Goal: Task Accomplishment & Management: Complete application form

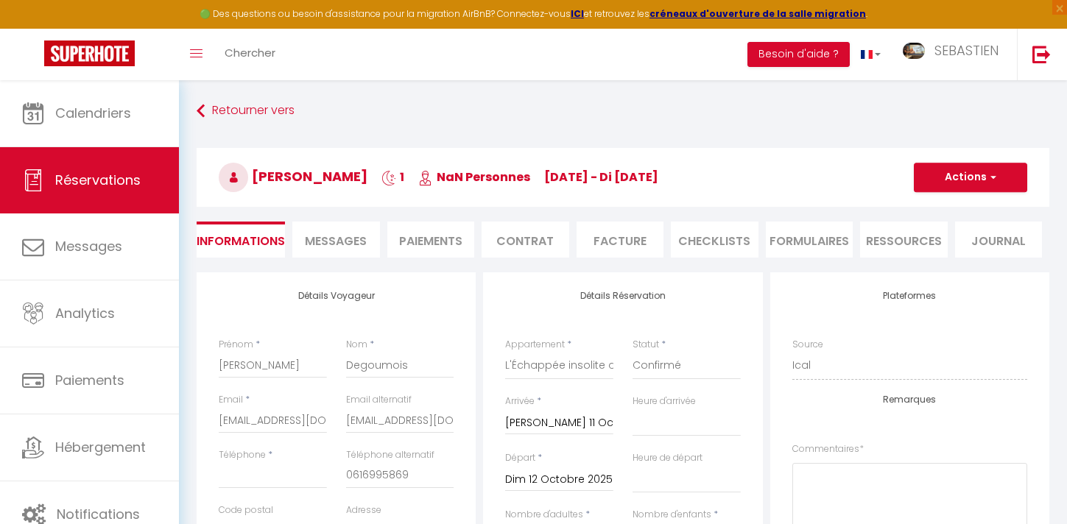
select select "36865"
select select
select select "73"
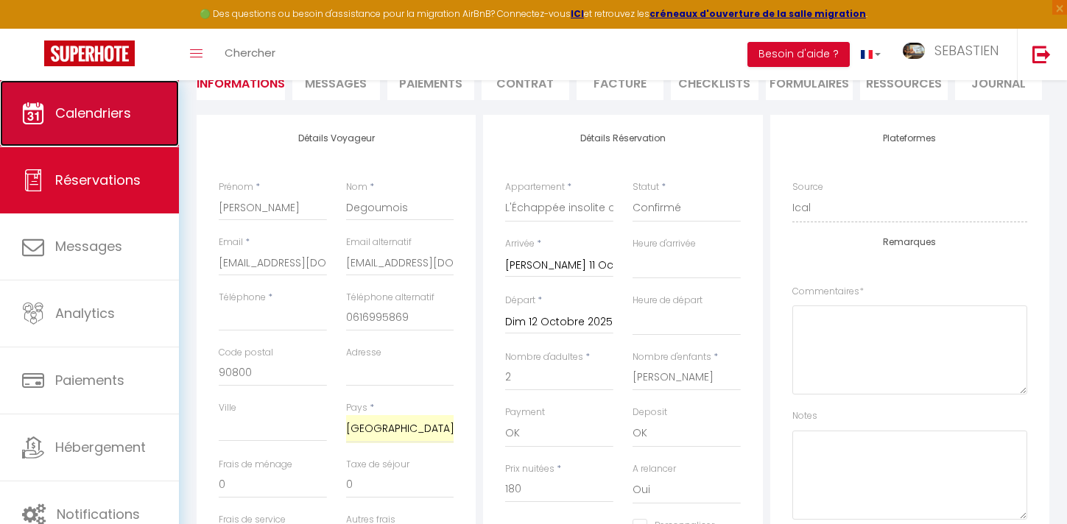
click at [141, 123] on link "Calendriers" at bounding box center [89, 113] width 179 height 66
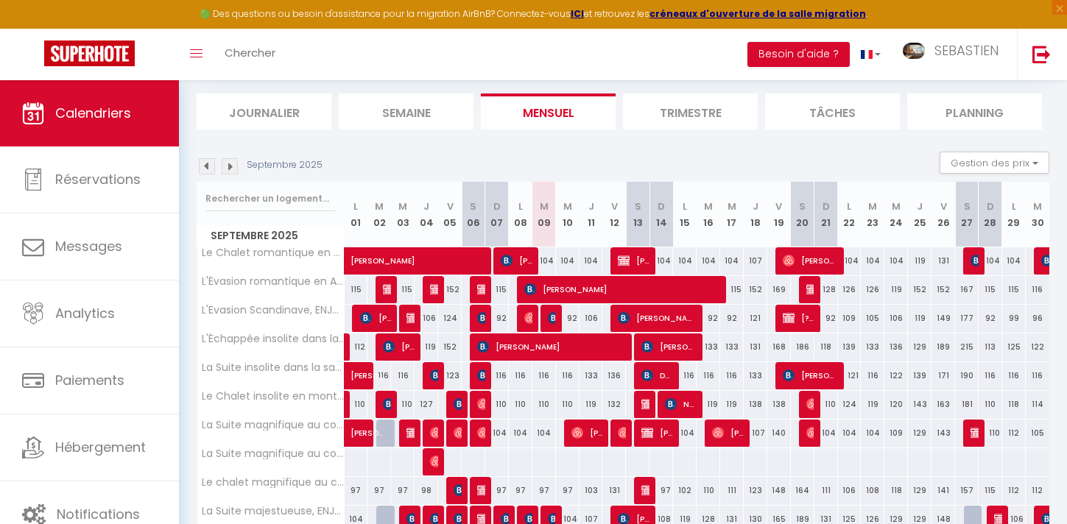
scroll to position [38, 0]
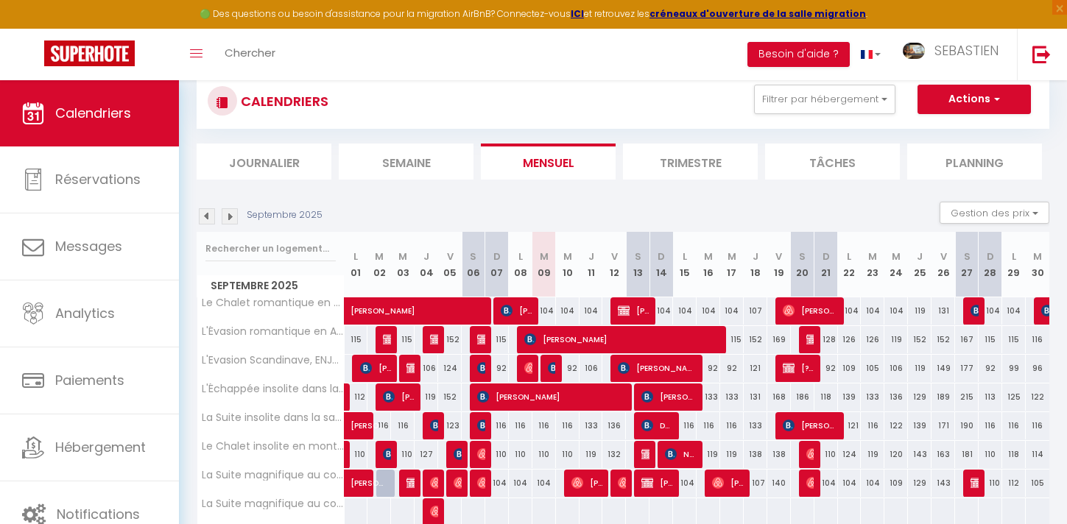
click at [227, 217] on img at bounding box center [230, 216] width 16 height 16
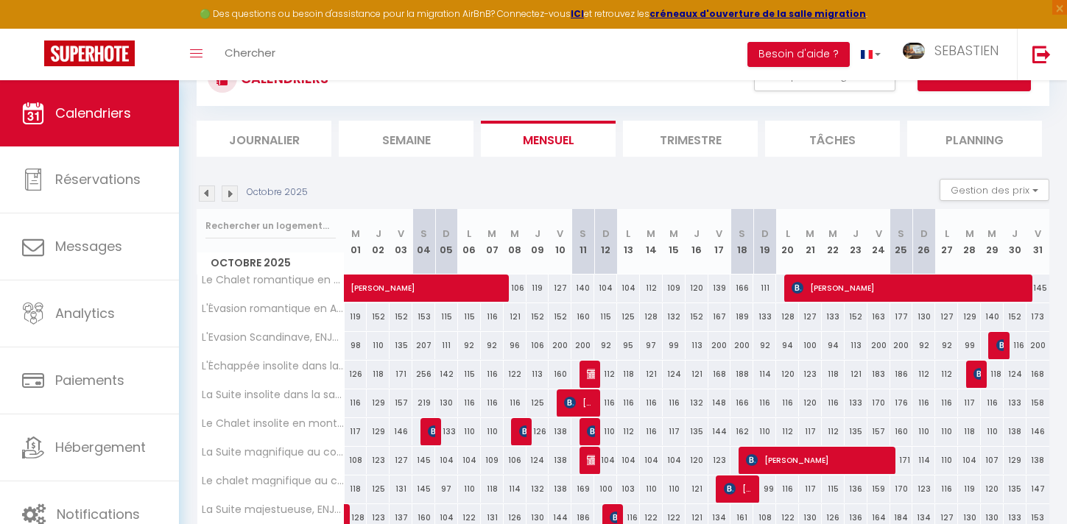
scroll to position [1, 0]
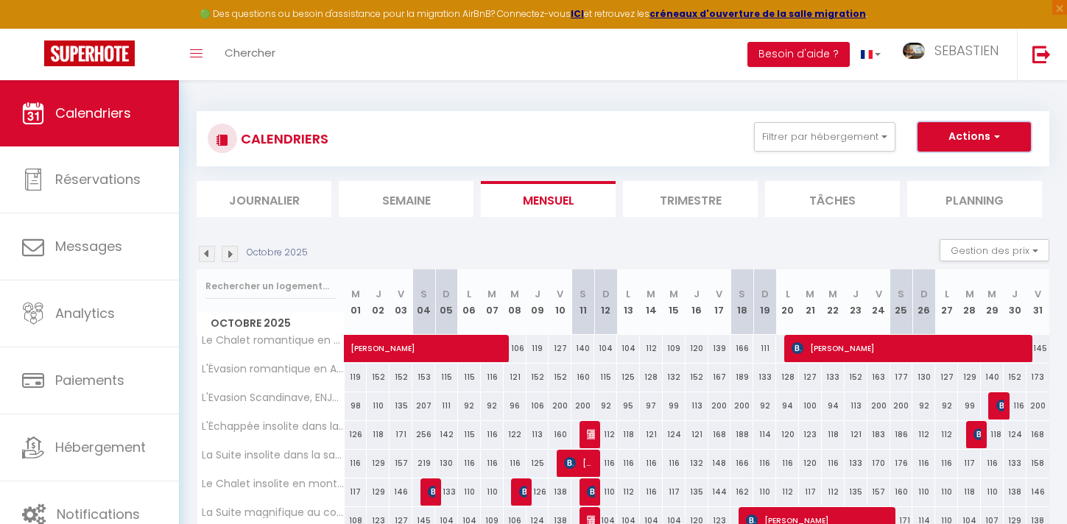
click at [969, 147] on button "Actions" at bounding box center [974, 136] width 113 height 29
click at [958, 173] on link "Nouvelle réservation" at bounding box center [959, 171] width 128 height 22
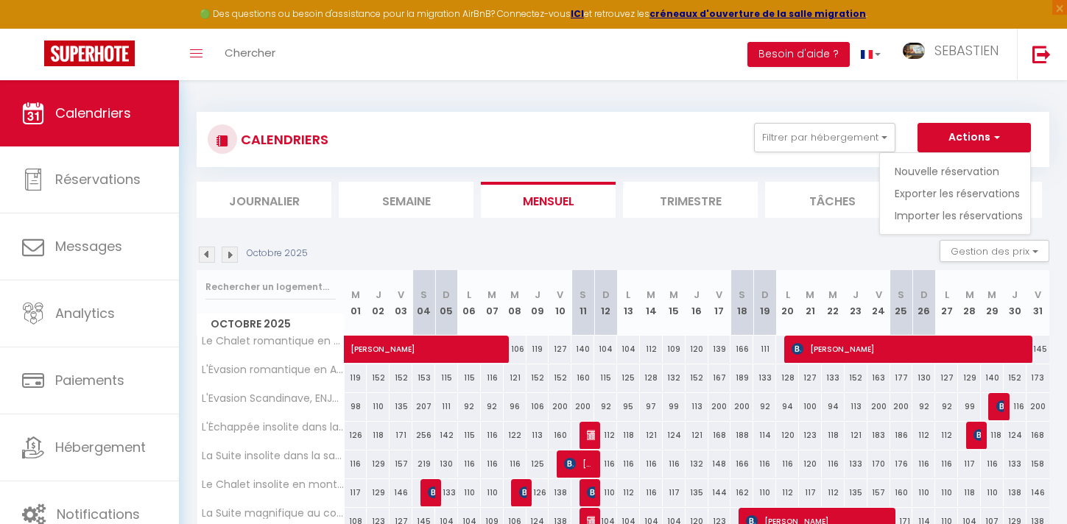
select select
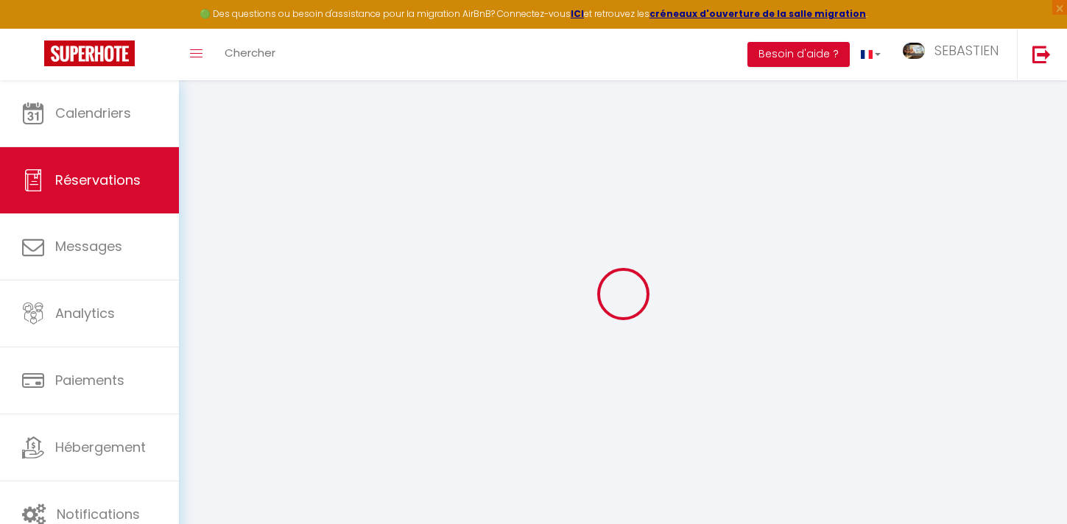
select select
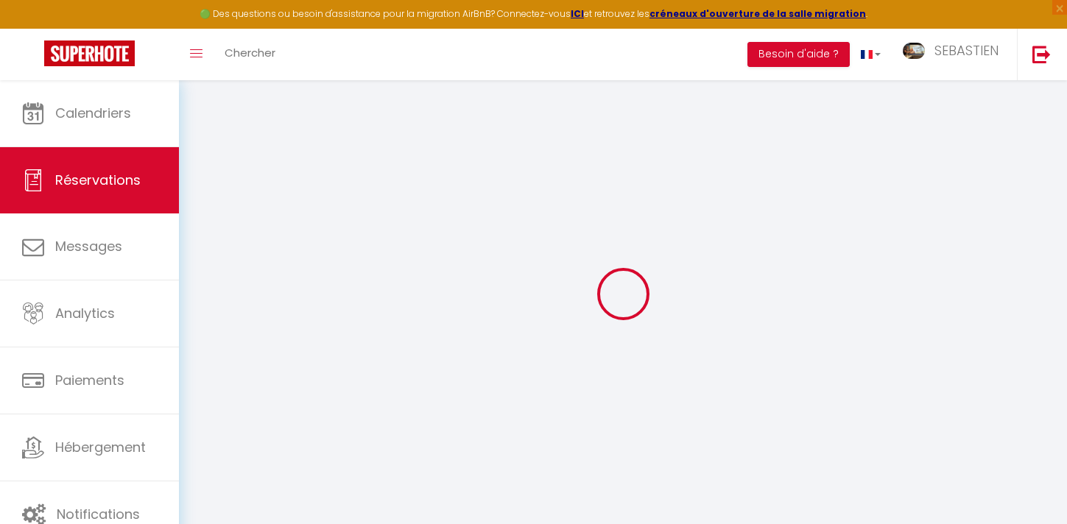
select select
checkbox input "false"
select select
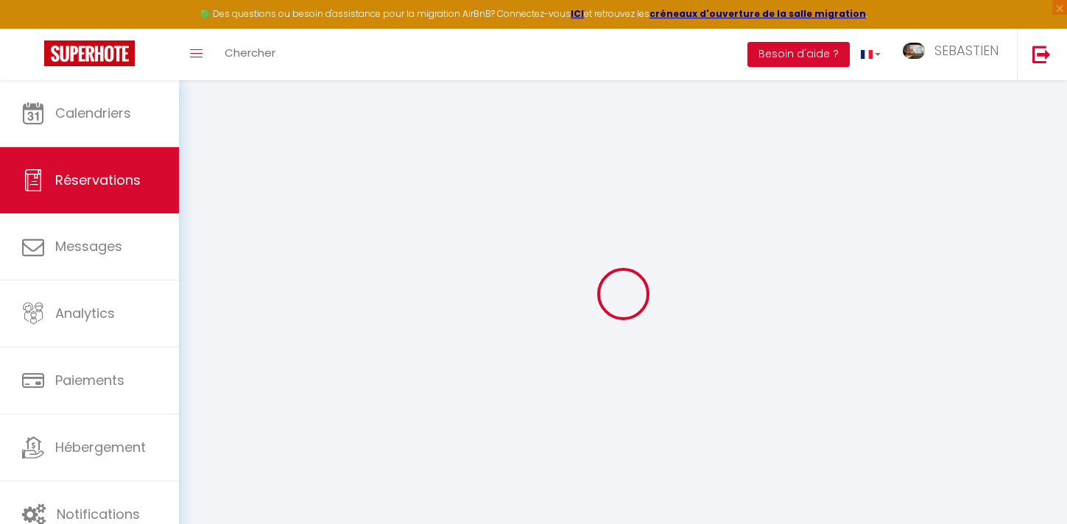
select select
checkbox input "false"
select select
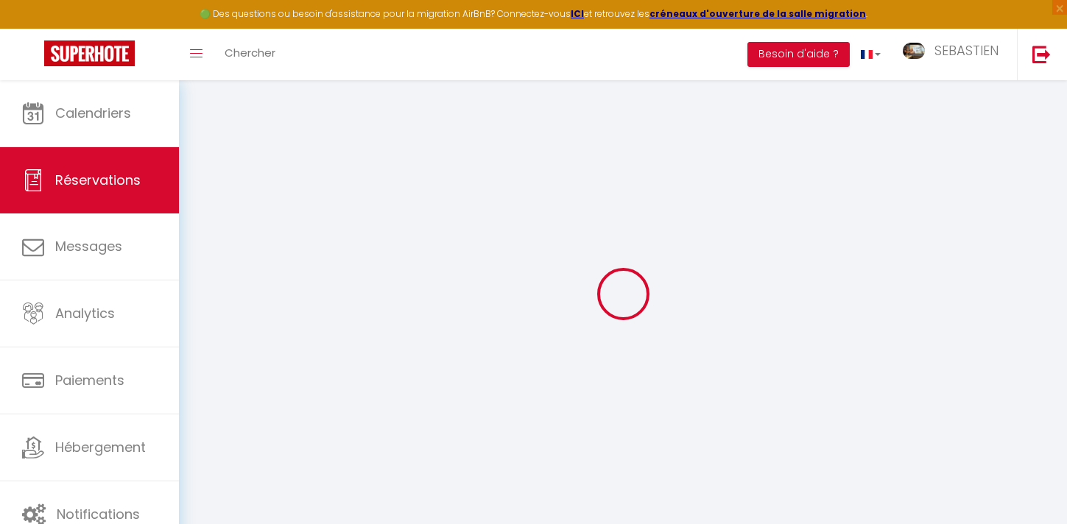
select select
checkbox input "false"
select select
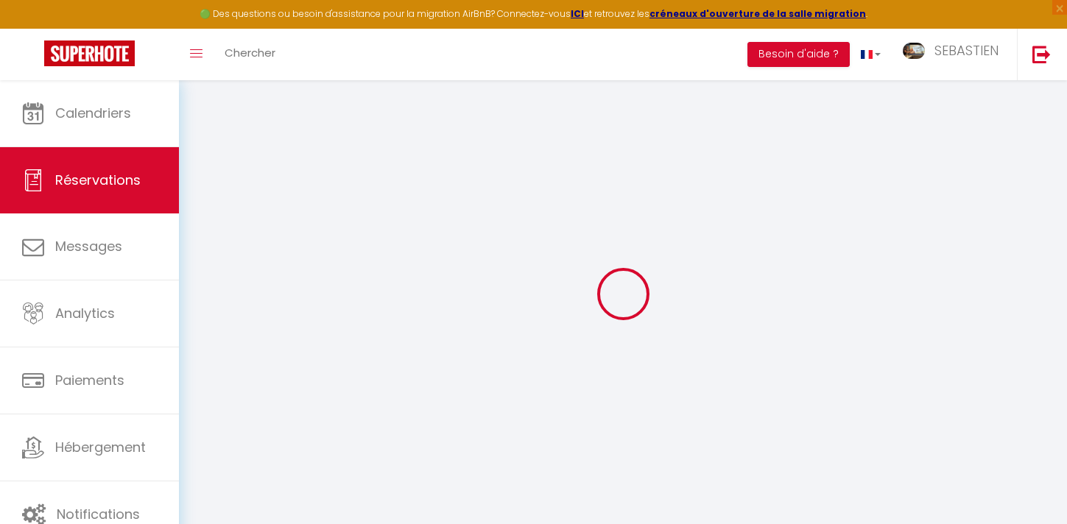
select select
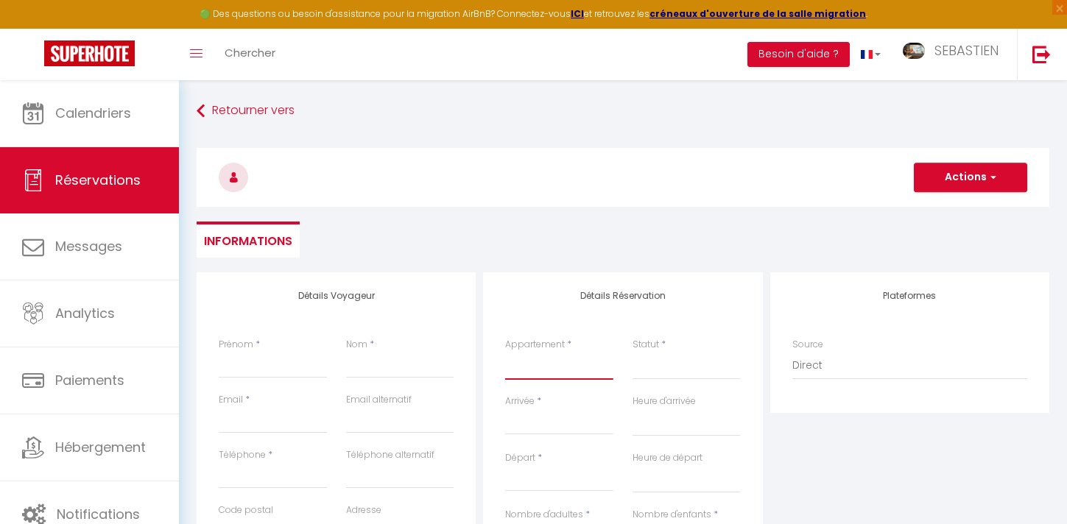
click at [567, 379] on select "L'Evasion Scandinave, ENJOY YOUR LIFE L'Échappée insolite dans la jungle, ENJOY…" at bounding box center [559, 366] width 108 height 28
select select "64077"
click at [505, 352] on select "L'Evasion Scandinave, ENJOY YOUR LIFE L'Échappée insolite dans la jungle, ENJOY…" at bounding box center [559, 366] width 108 height 28
select select
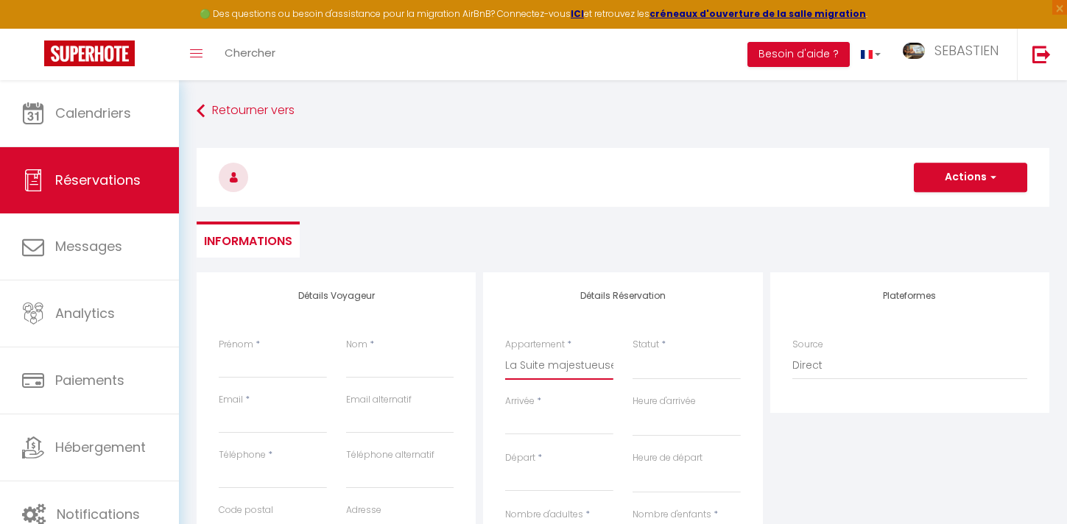
select select
checkbox input "false"
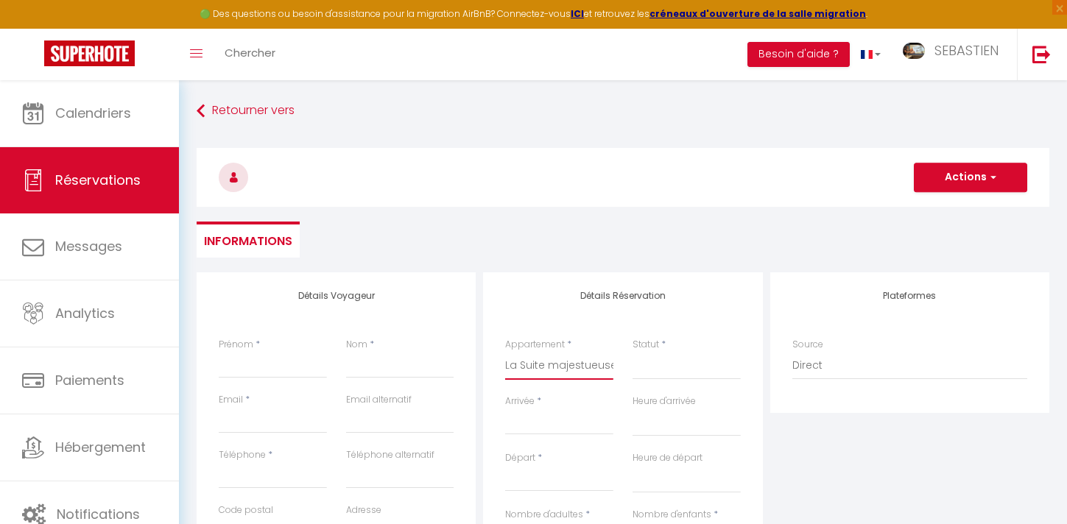
select select
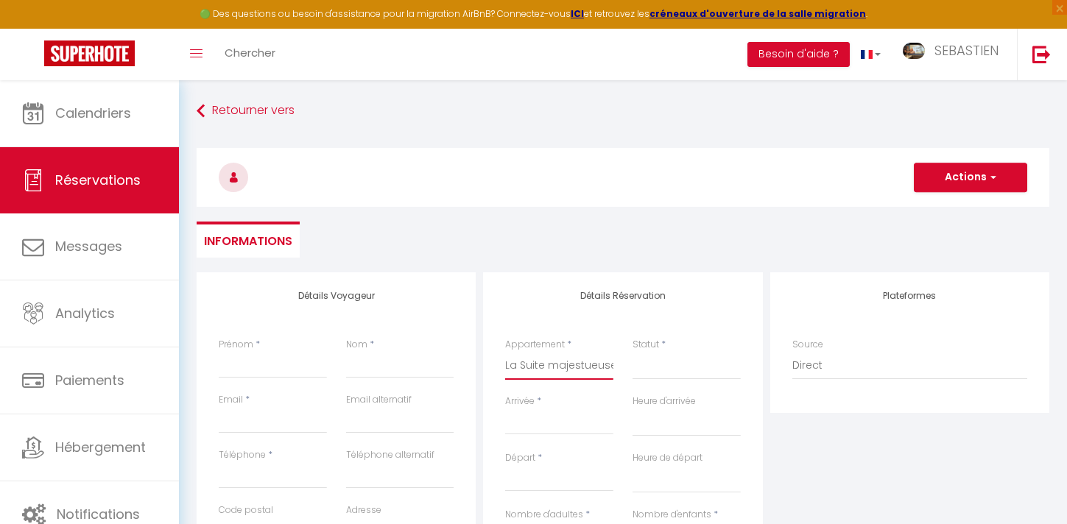
select select
checkbox input "false"
click at [665, 373] on select "Confirmé Non Confirmé [PERSON_NAME] par le voyageur No Show Request" at bounding box center [687, 366] width 108 height 28
select select "1"
click at [633, 352] on select "Confirmé Non Confirmé [PERSON_NAME] par le voyageur No Show Request" at bounding box center [687, 366] width 108 height 28
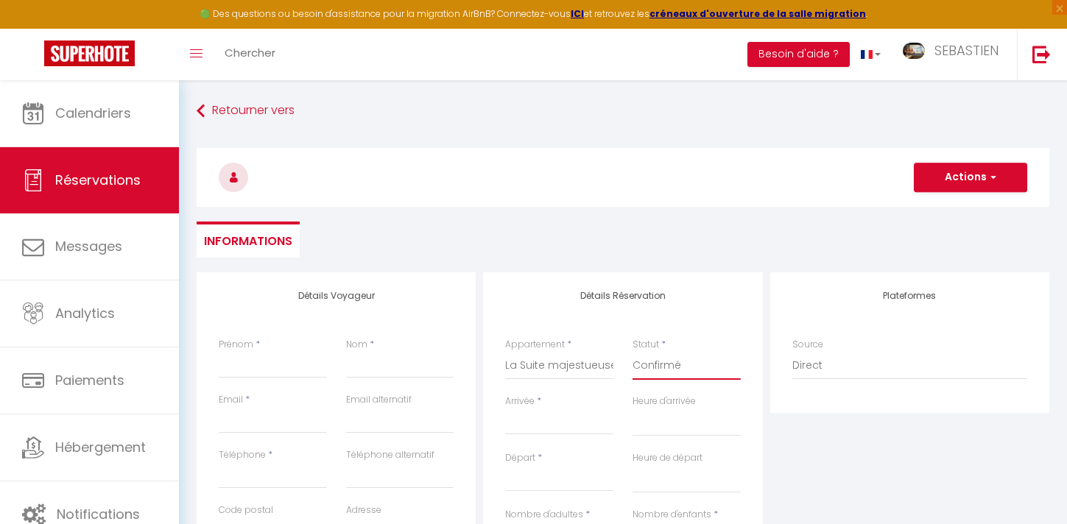
select select
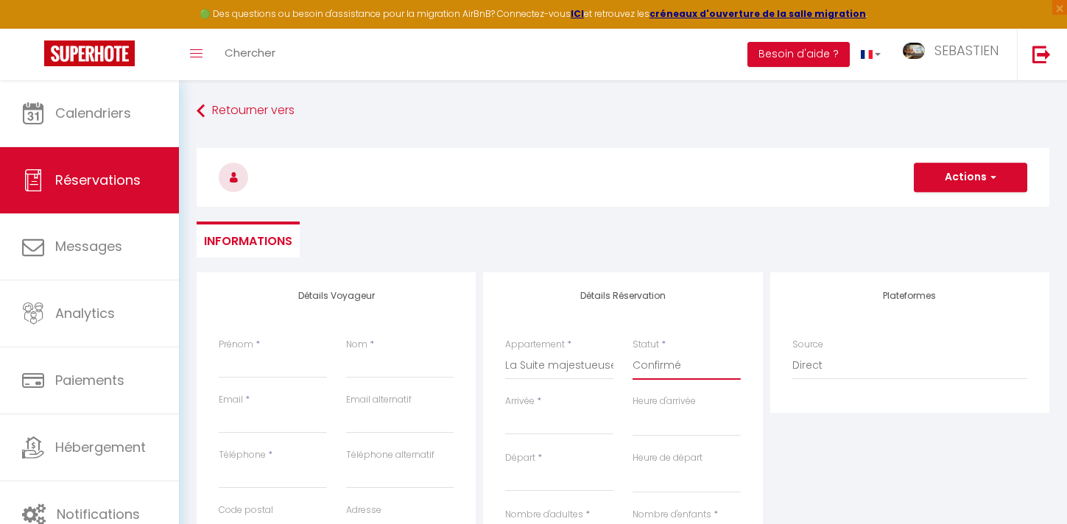
checkbox input "false"
click at [550, 429] on input "Arrivée" at bounding box center [559, 423] width 108 height 19
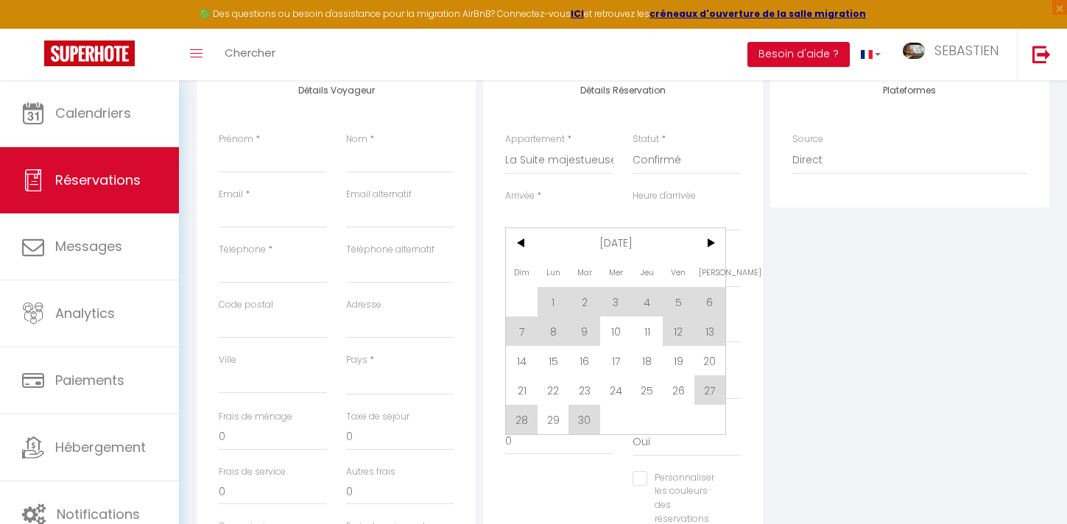
scroll to position [218, 0]
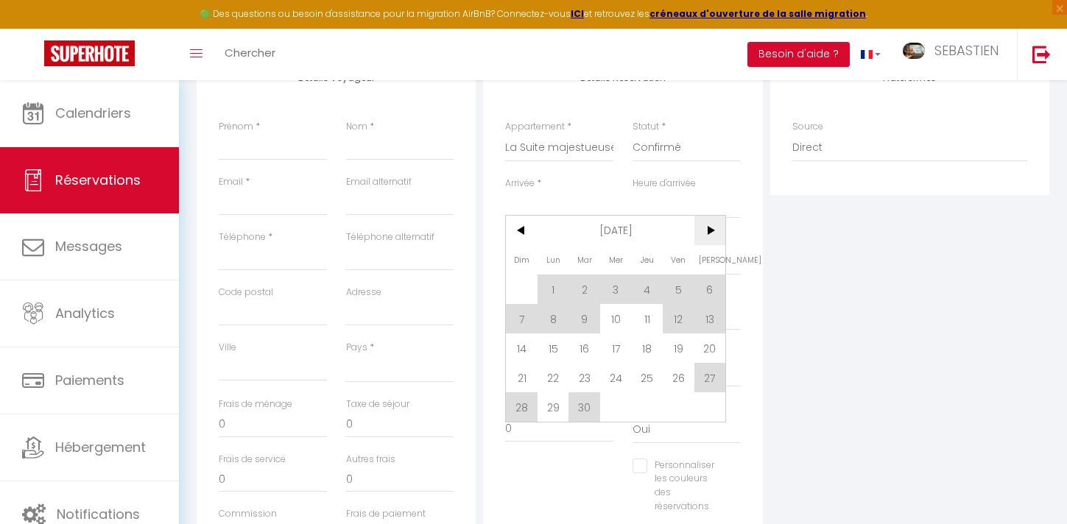
click at [712, 239] on span ">" at bounding box center [711, 230] width 32 height 29
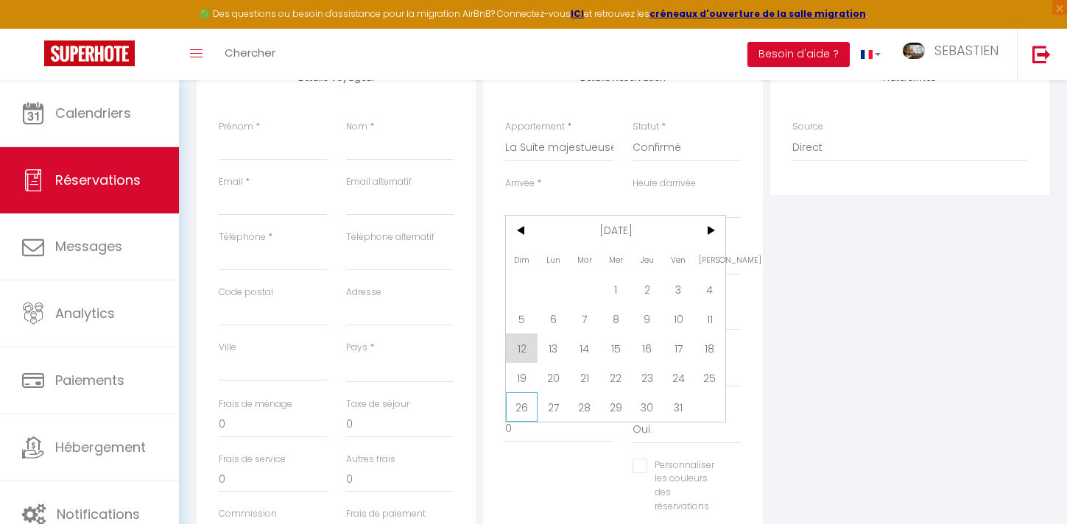
click at [526, 411] on span "26" at bounding box center [522, 407] width 32 height 29
select select
type input "Dim 26 Octobre 2025"
select select
type input "Lun 27 Octobre 2025"
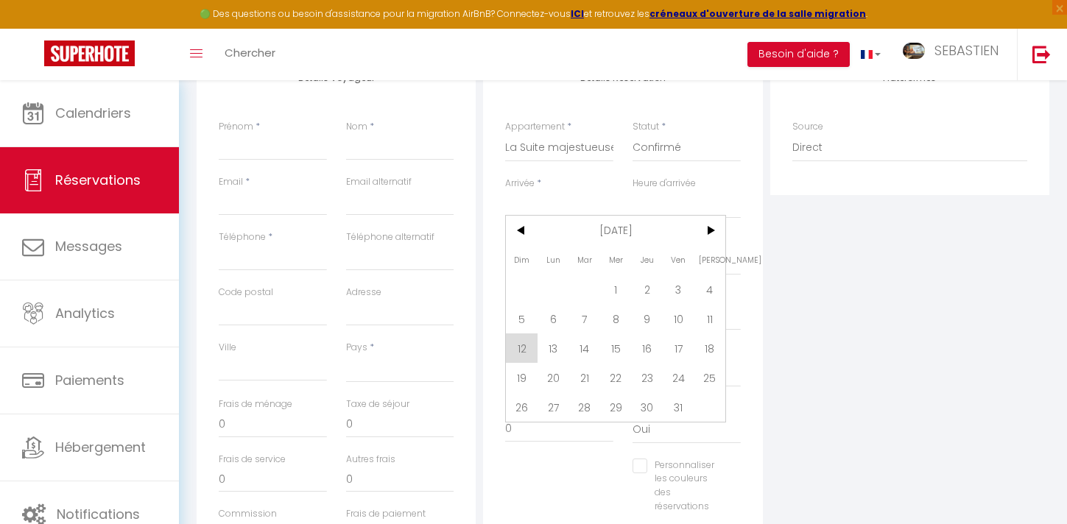
select select
checkbox input "false"
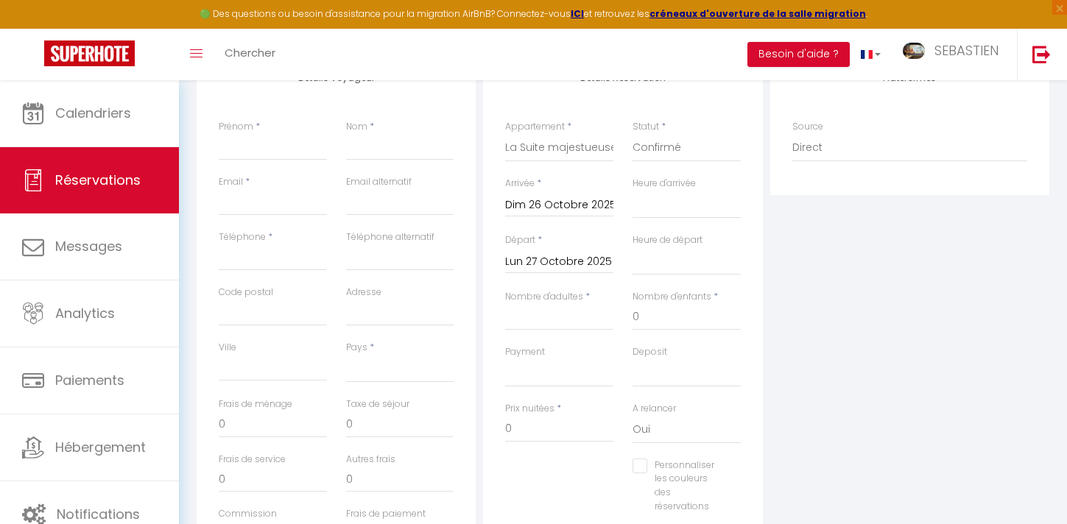
click at [594, 260] on input "Lun 27 Octobre 2025" at bounding box center [559, 262] width 108 height 19
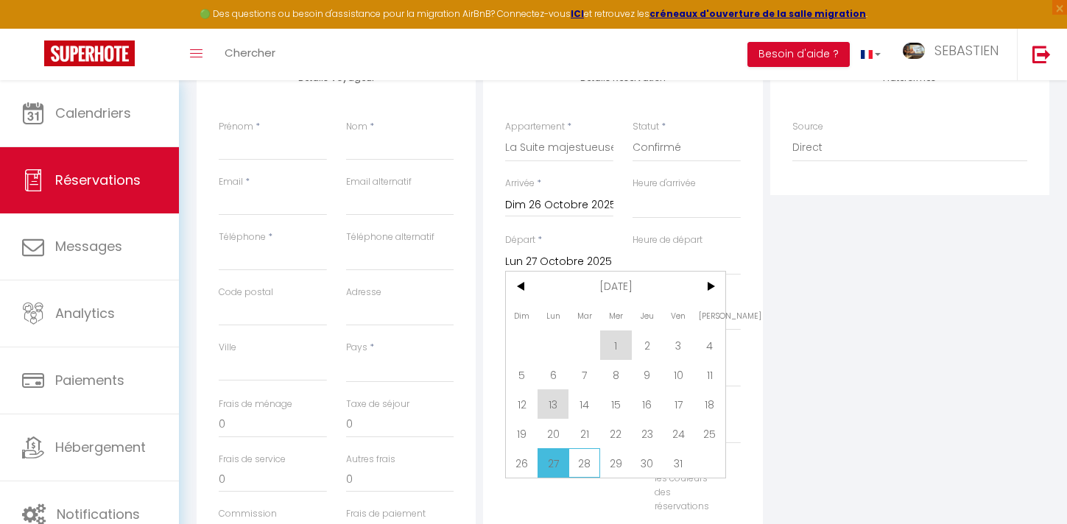
click at [588, 463] on span "28" at bounding box center [585, 463] width 32 height 29
select select
type input "[DATE] Octobre 2025"
select select
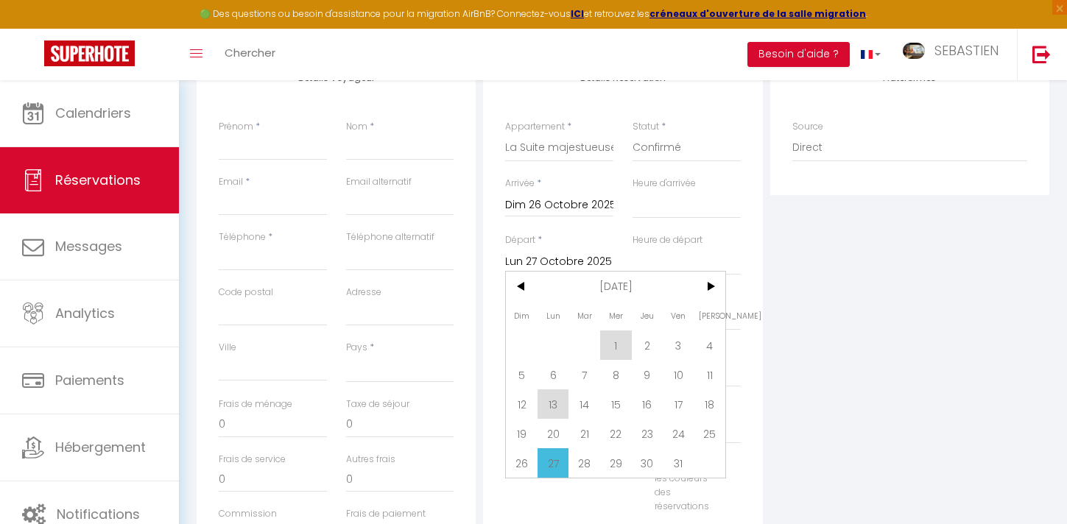
select select
checkbox input "false"
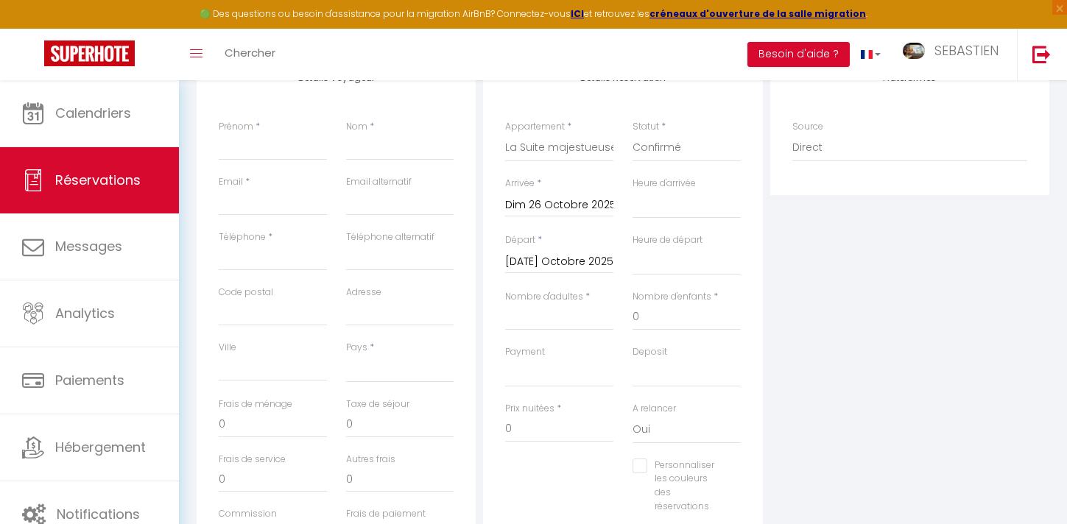
scroll to position [378, 0]
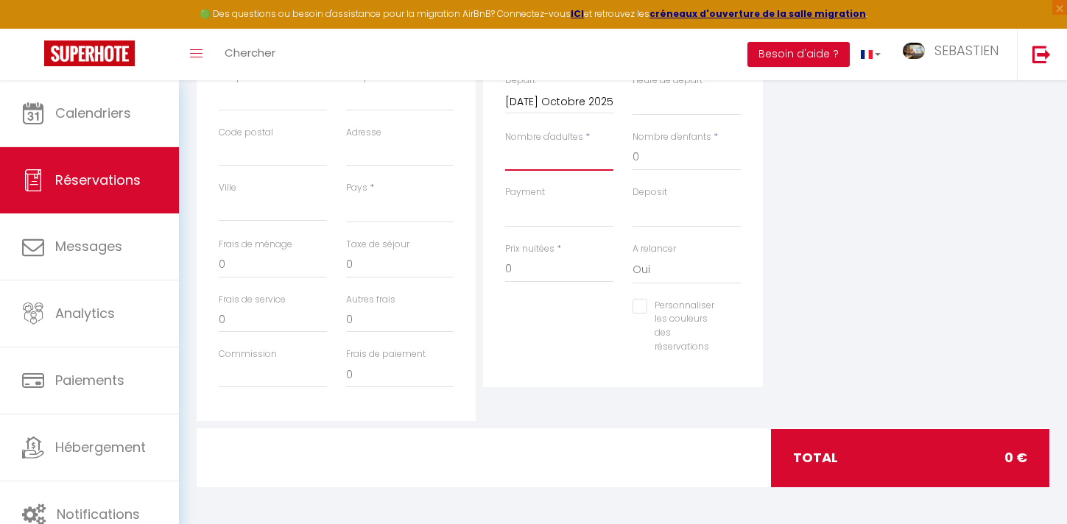
click at [539, 166] on input "Nombre d'adultes" at bounding box center [559, 157] width 108 height 27
type input "2"
select select
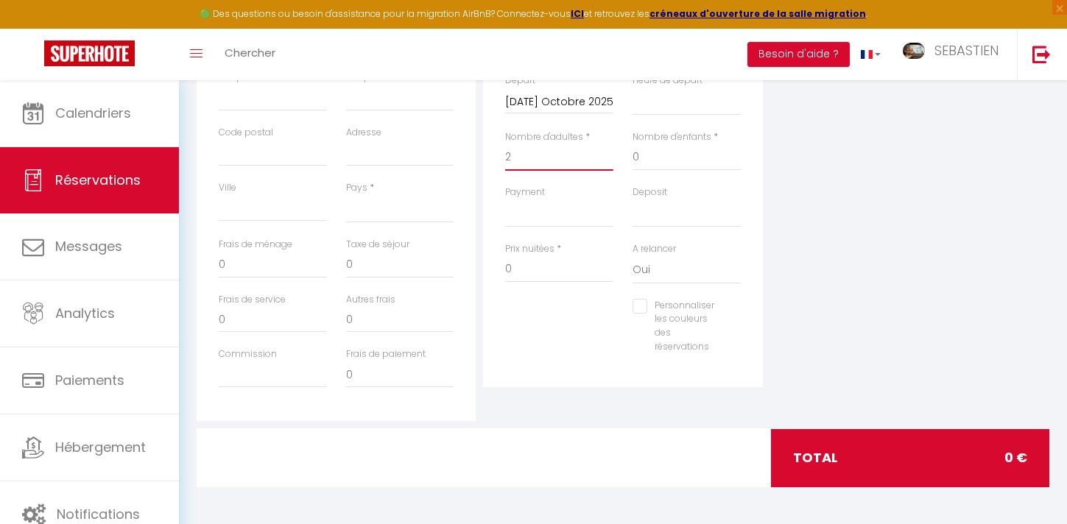
select select
checkbox input "false"
select select
type input "27"
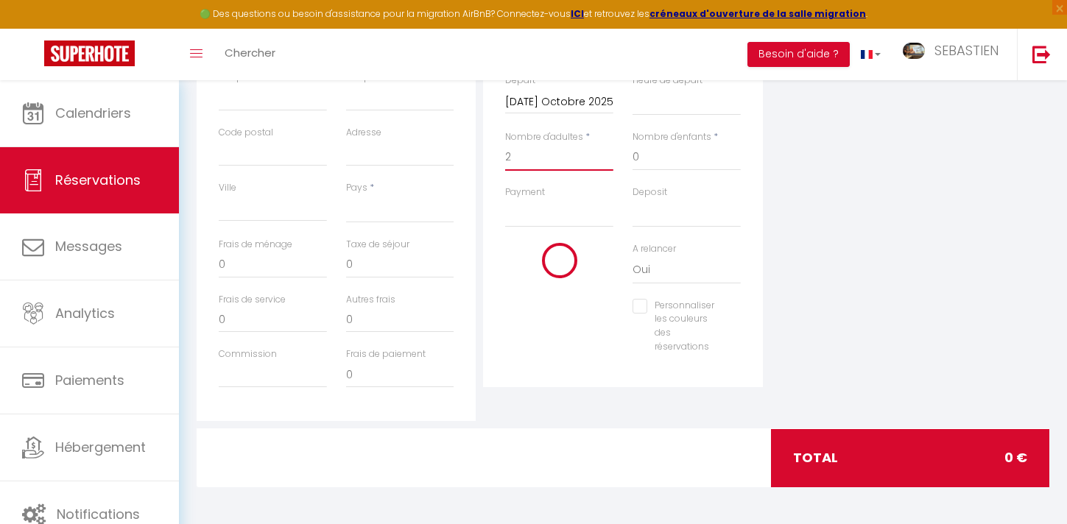
type input "20"
select select
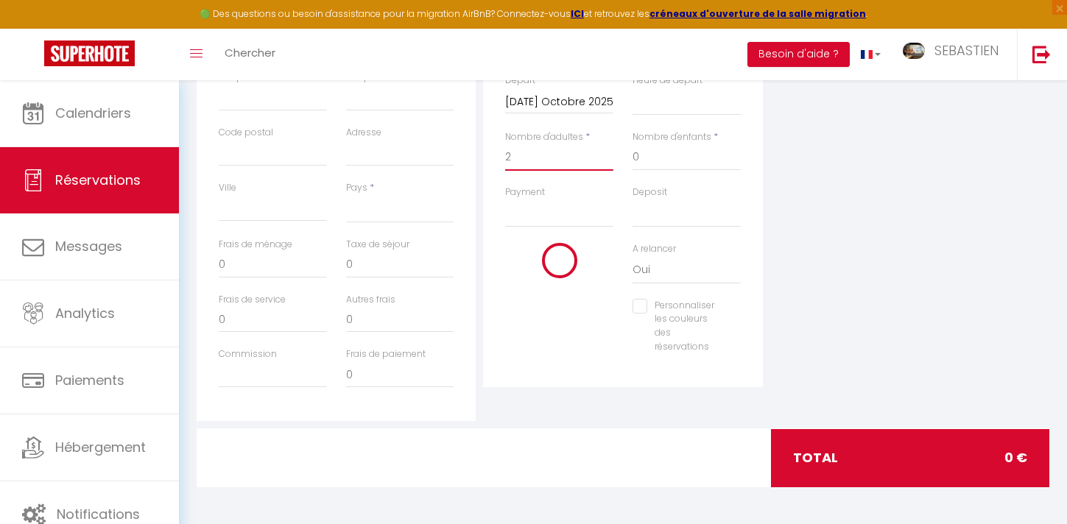
type input "261"
checkbox input "false"
type input "2"
click at [535, 220] on select "OK KO" at bounding box center [559, 214] width 108 height 28
select select "12"
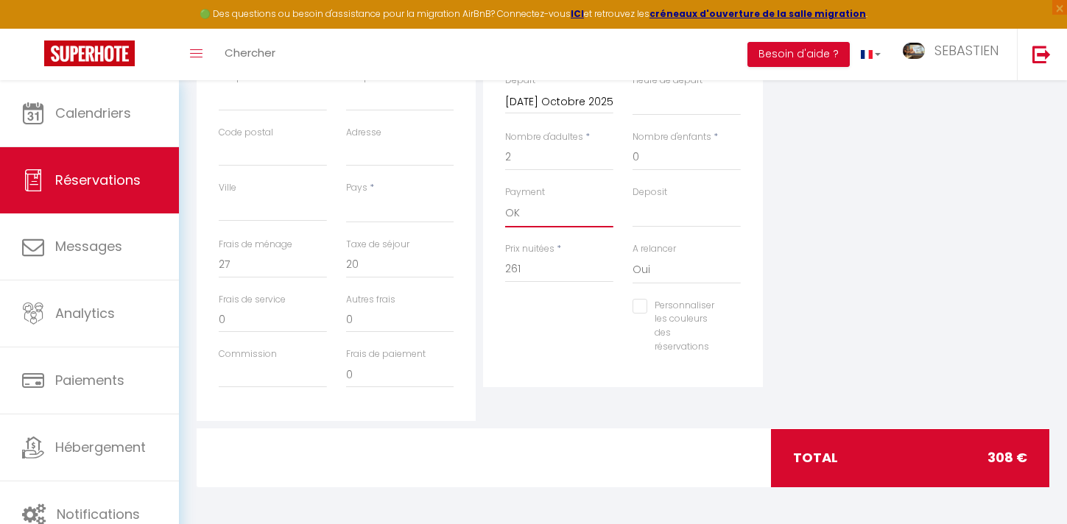
click at [505, 200] on select "OK KO" at bounding box center [559, 214] width 108 height 28
select select
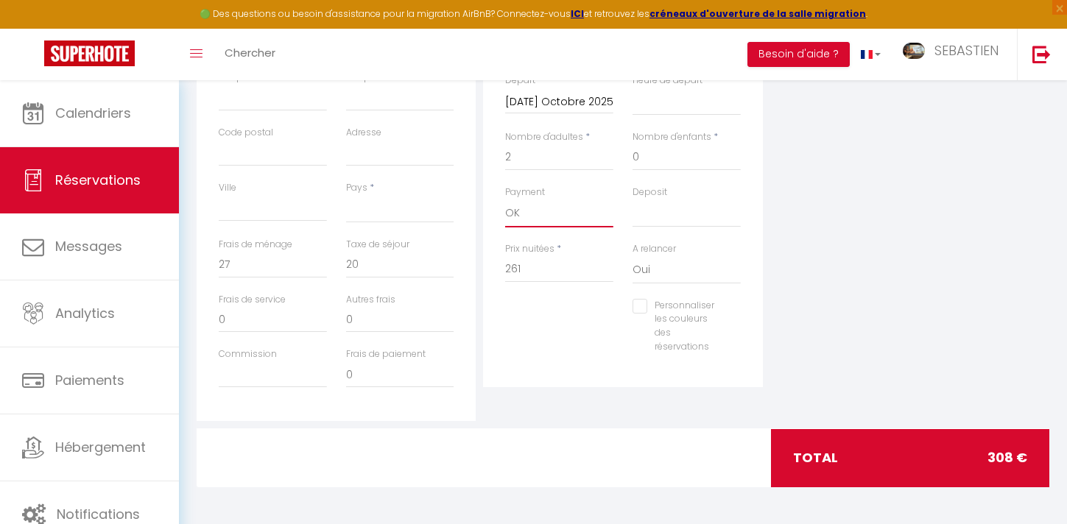
checkbox input "false"
click at [649, 218] on select "OK KO" at bounding box center [687, 214] width 108 height 28
select select "15"
click at [633, 200] on select "OK KO" at bounding box center [687, 214] width 108 height 28
select select
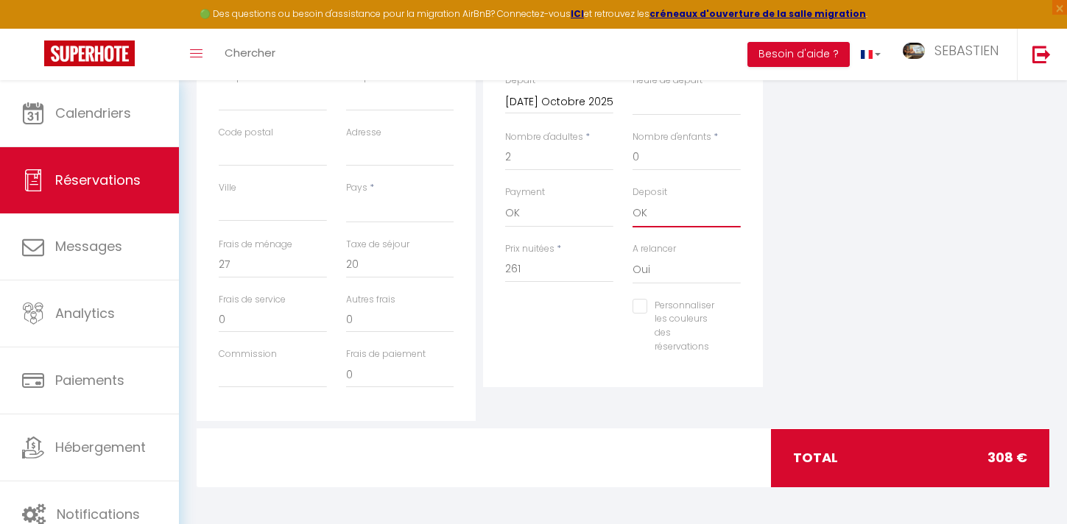
select select
checkbox input "false"
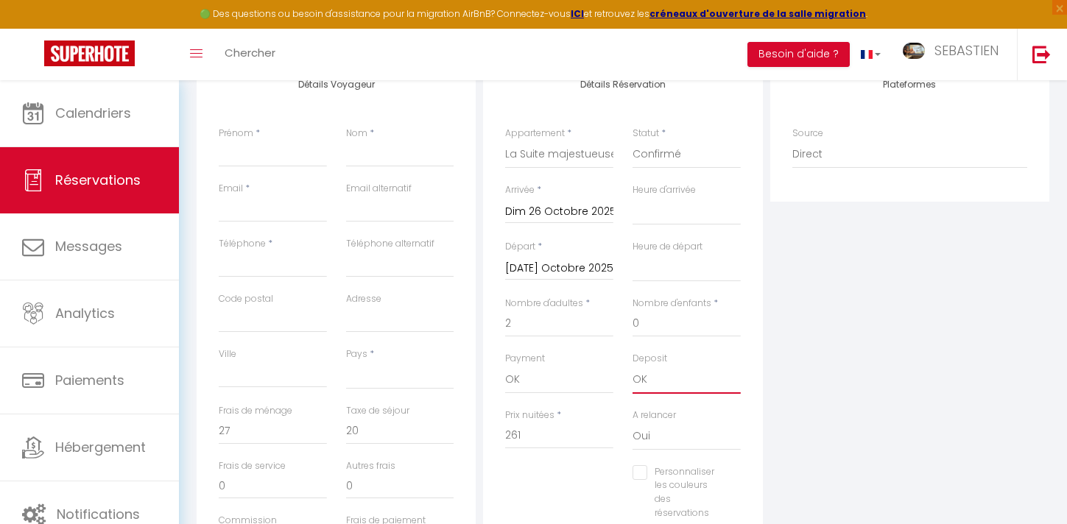
scroll to position [76, 0]
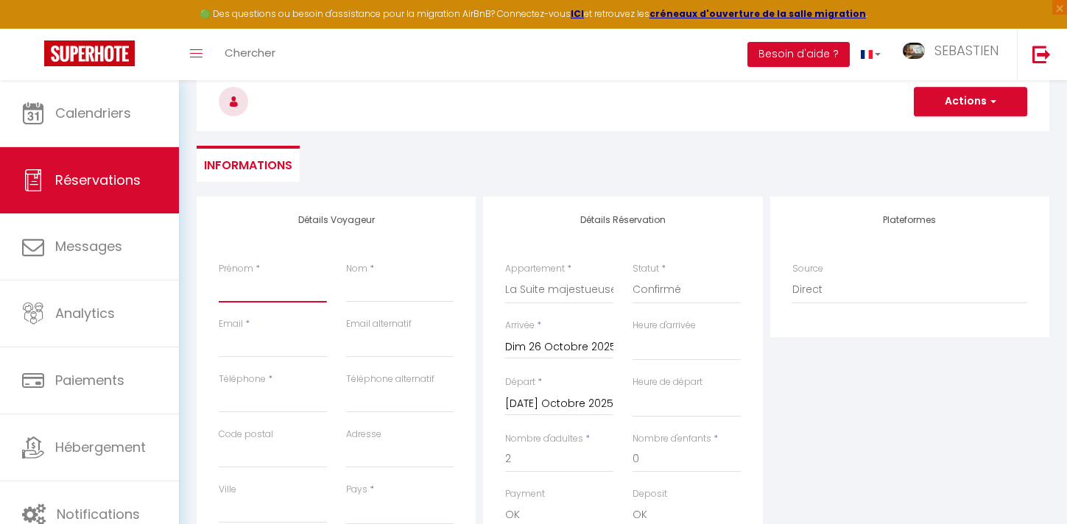
click at [274, 292] on input "Prénom" at bounding box center [273, 289] width 108 height 27
type input "R"
select select
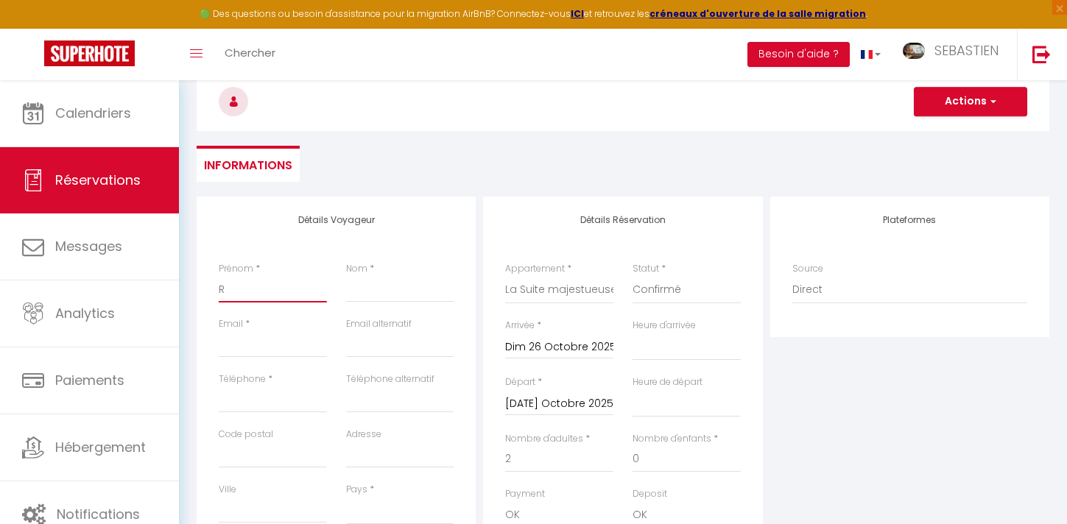
checkbox input "false"
type input "Re"
select select
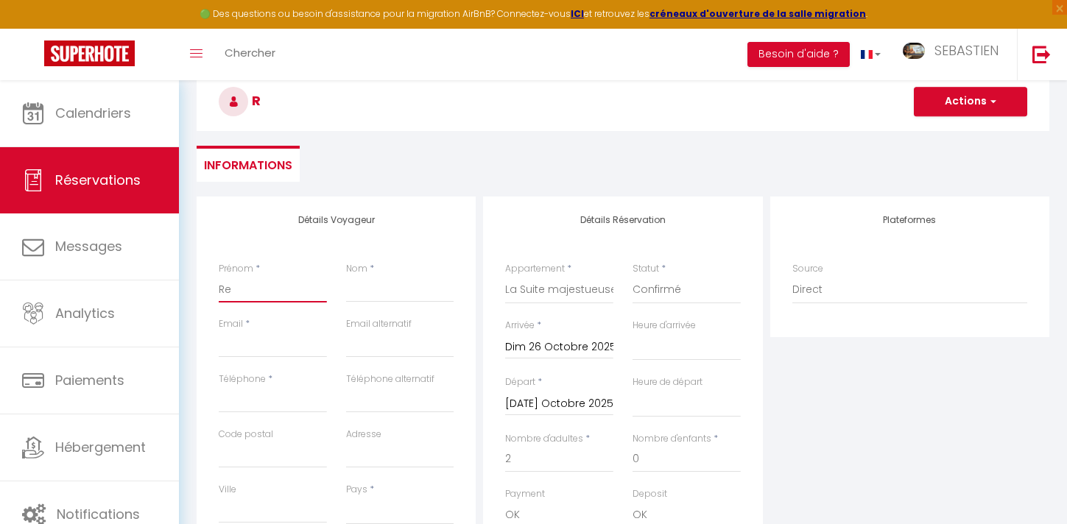
checkbox input "false"
type input "Ren"
select select
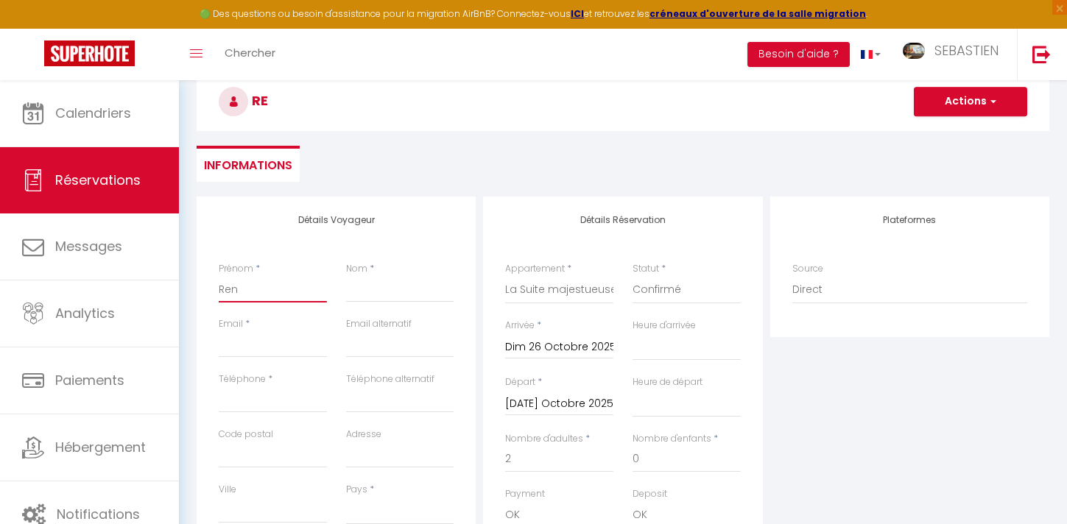
checkbox input "false"
type input "[PERSON_NAME]"
select select
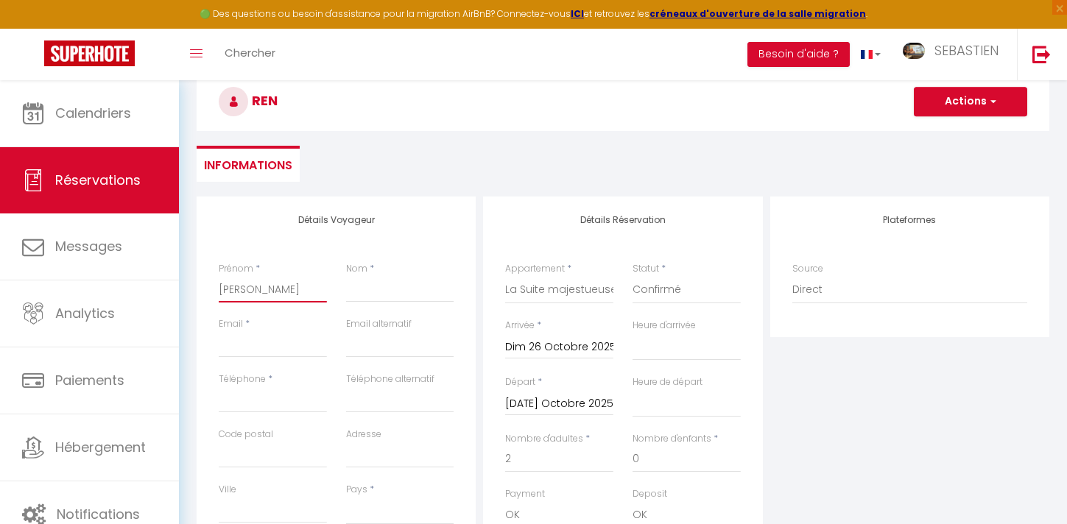
checkbox input "false"
type input "Renau"
select select
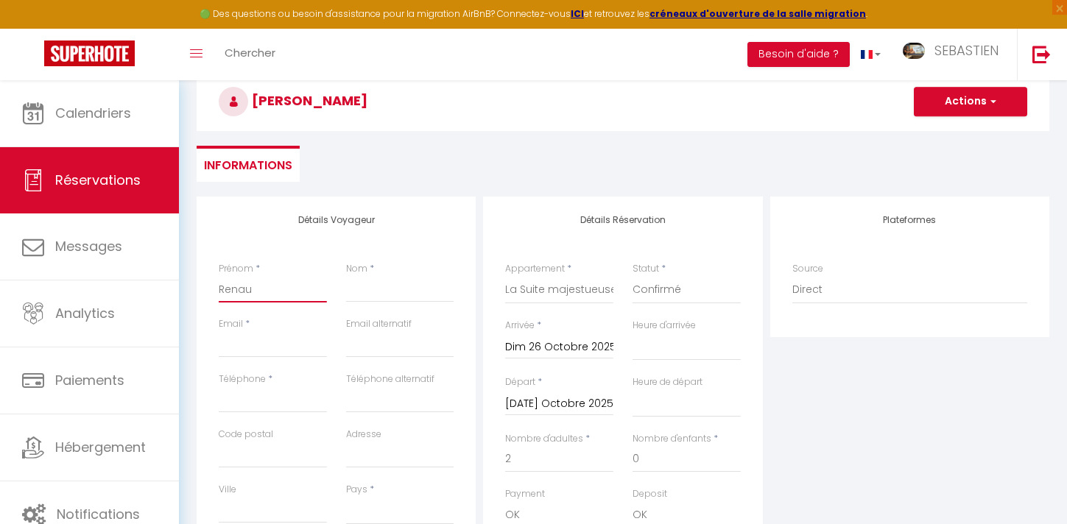
checkbox input "false"
type input "[PERSON_NAME]"
select select
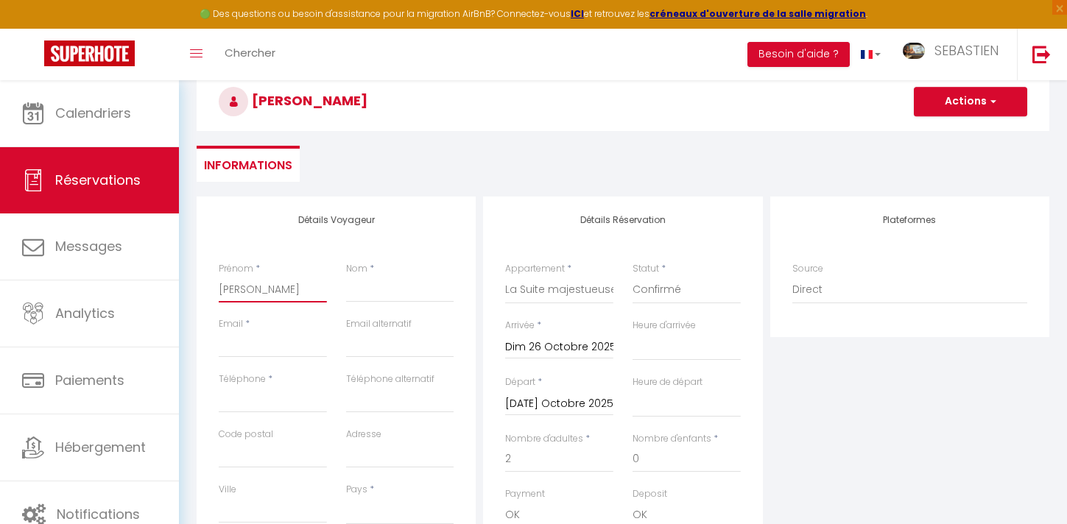
checkbox input "false"
type input "[PERSON_NAME]"
click at [383, 296] on input "Nom" at bounding box center [400, 289] width 108 height 27
type input "G"
select select
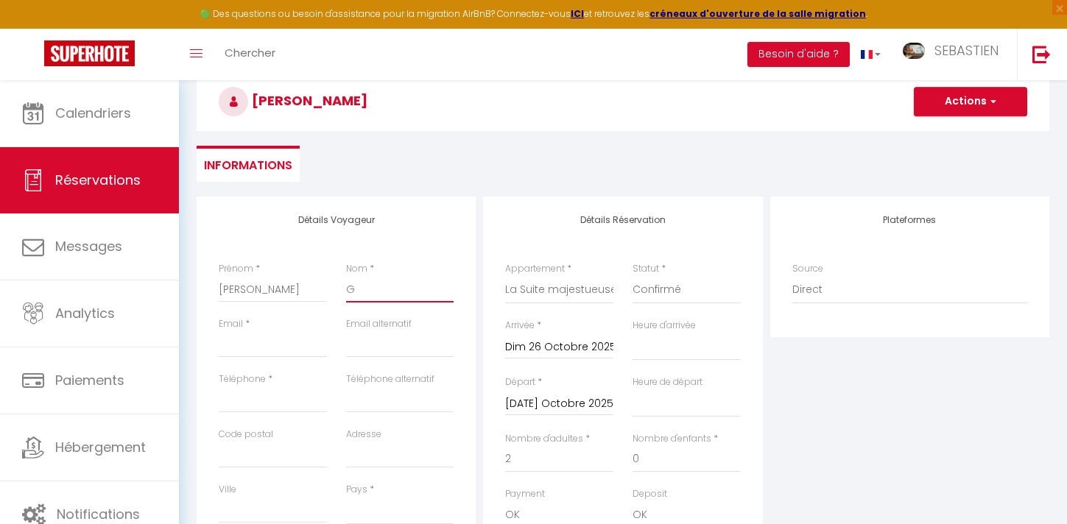
select select
checkbox input "false"
type input "GU"
select select
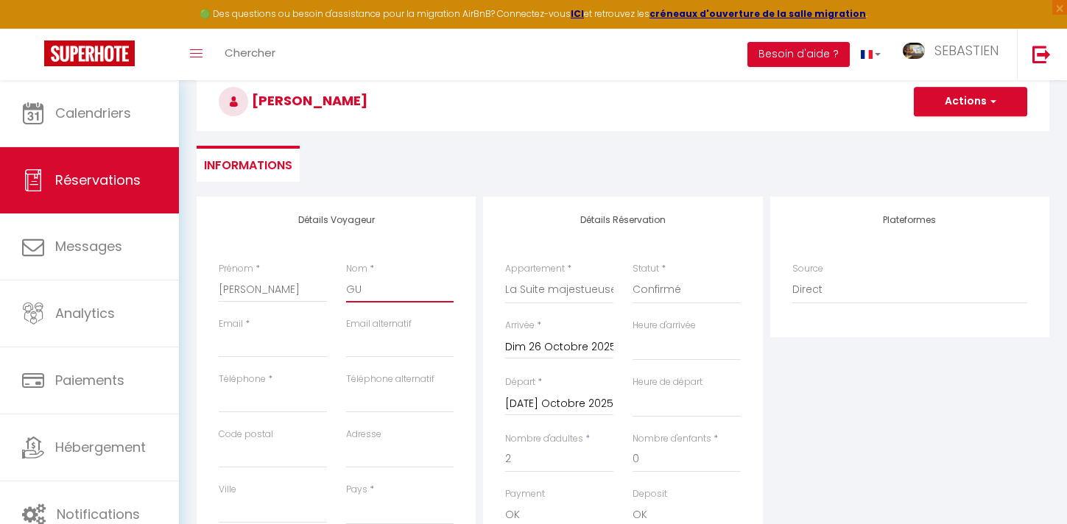
select select
checkbox input "false"
type input "GUI"
select select
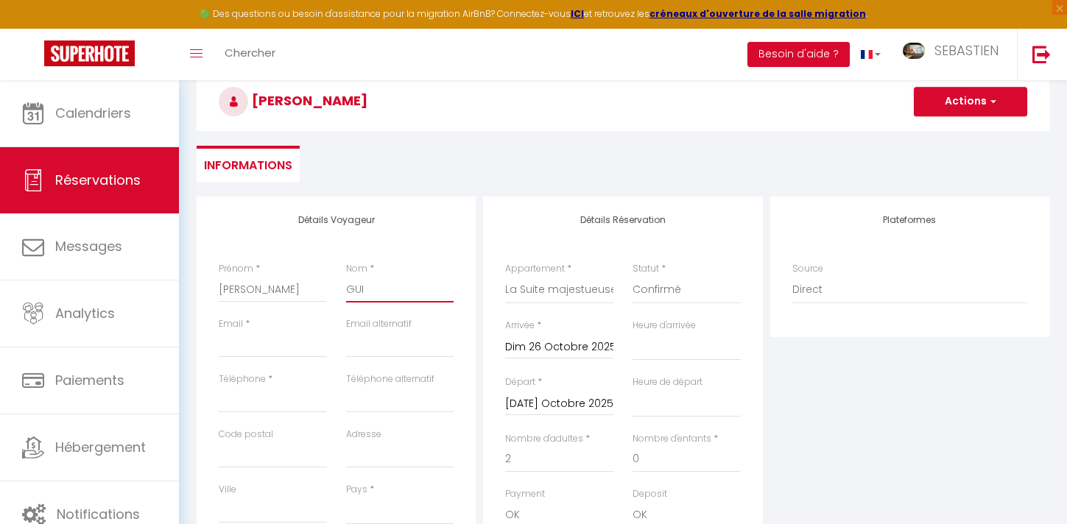
select select
checkbox input "false"
type input "GUIL"
select select
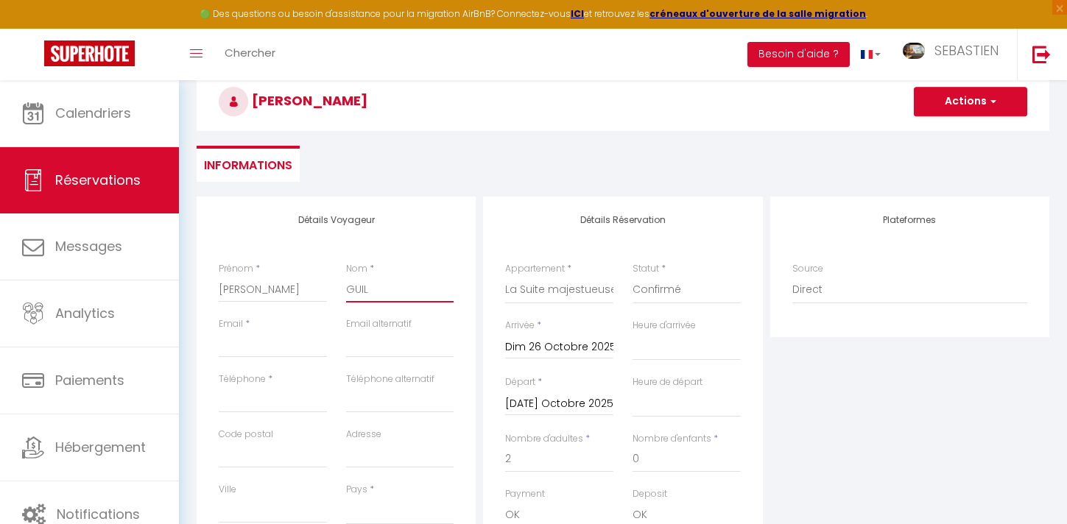
select select
checkbox input "false"
type input "GUILL"
select select
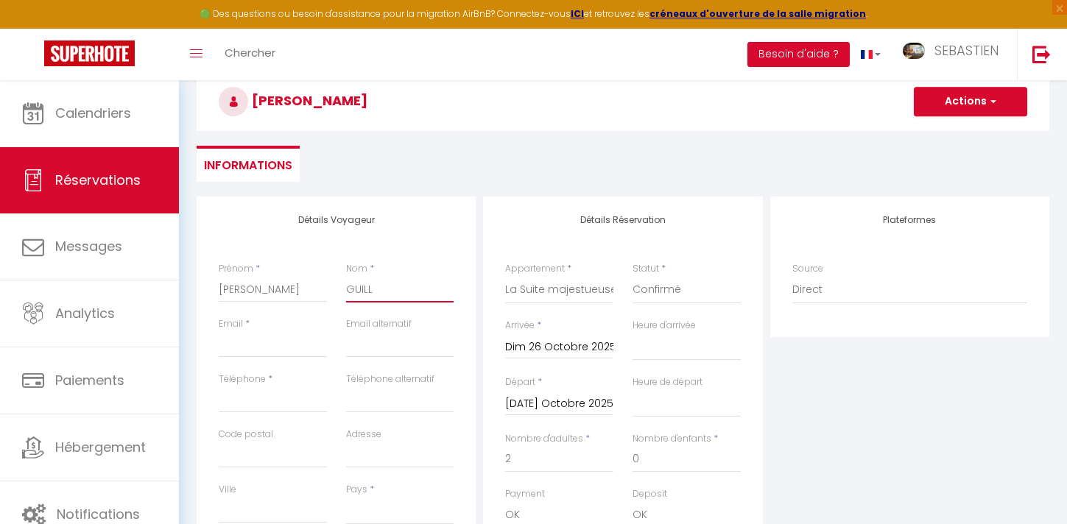
select select
checkbox input "false"
type input "GUILLA"
select select
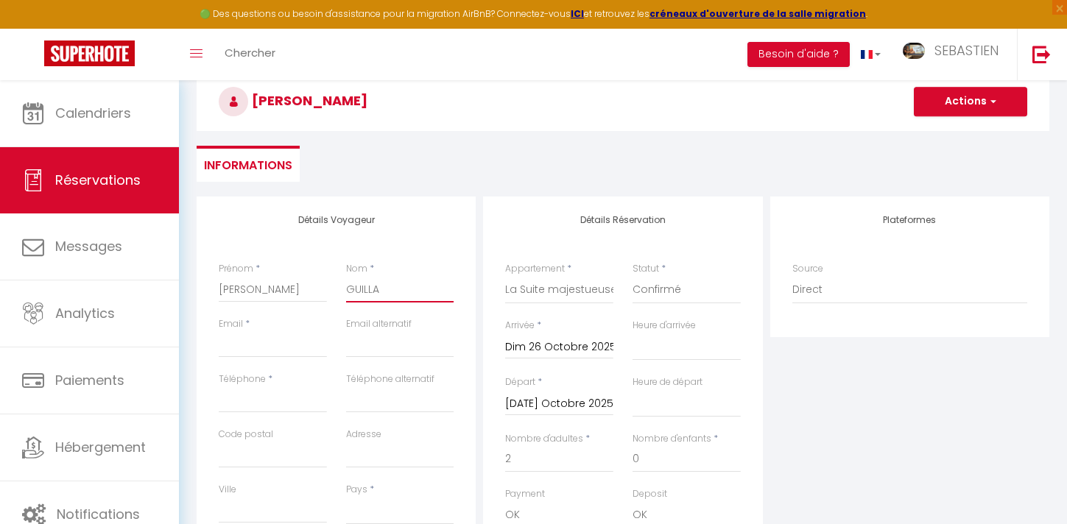
select select
checkbox input "false"
type input "GUILLAU"
select select
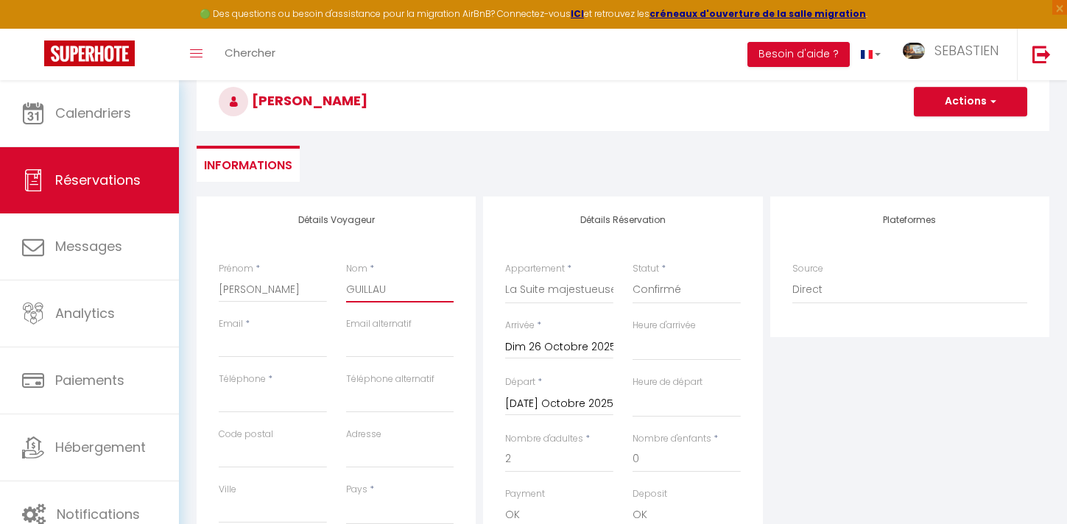
select select
checkbox input "false"
type input "GUILLAUM"
select select
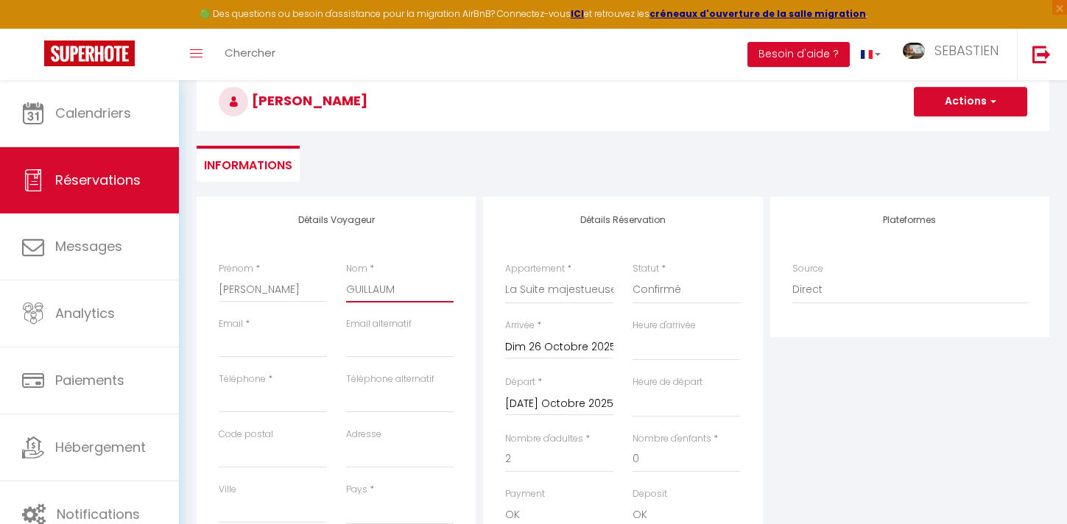
select select
checkbox input "false"
type input "[PERSON_NAME]"
select select
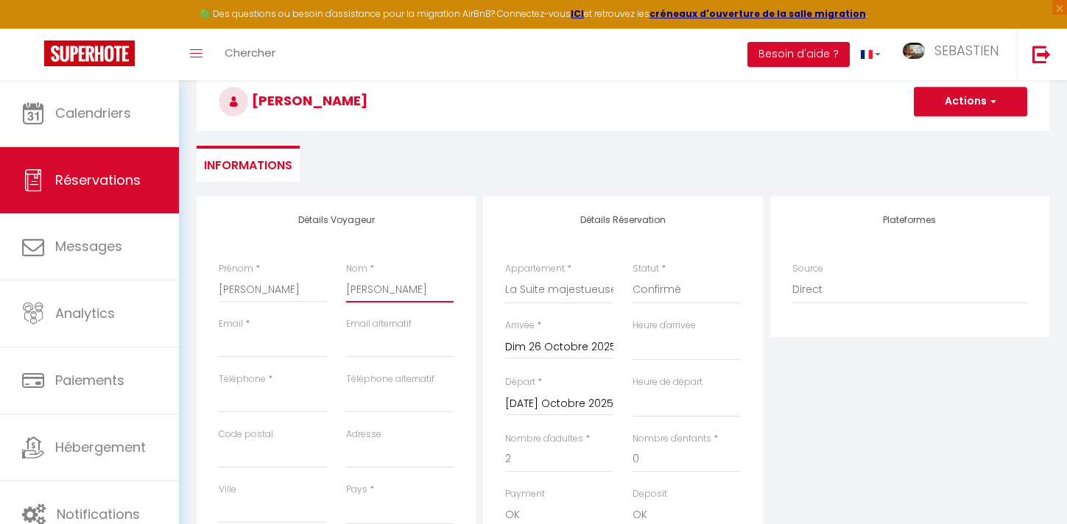
select select
checkbox input "false"
type input "[PERSON_NAME]"
click at [281, 349] on input "Email client" at bounding box center [273, 344] width 108 height 27
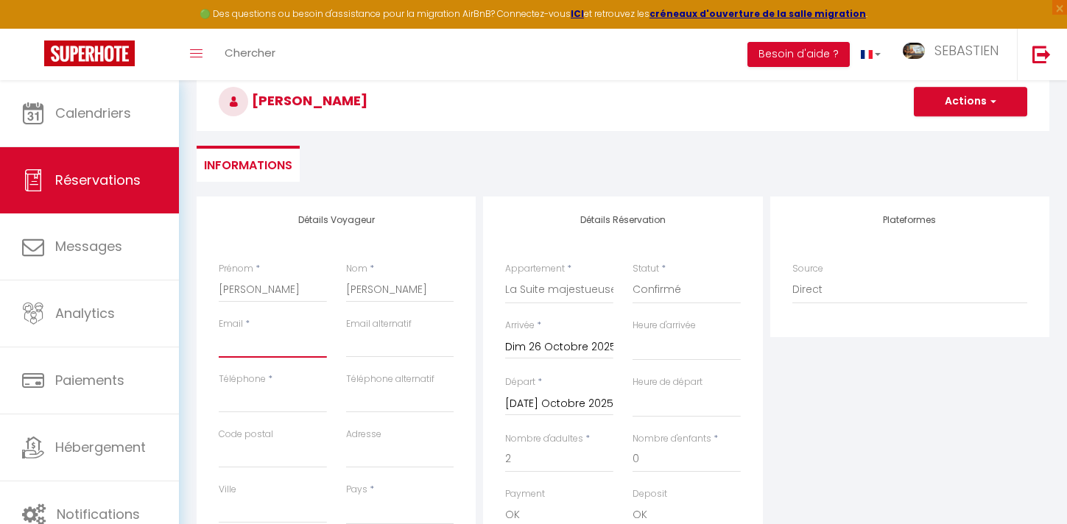
type input "r"
select select
checkbox input "false"
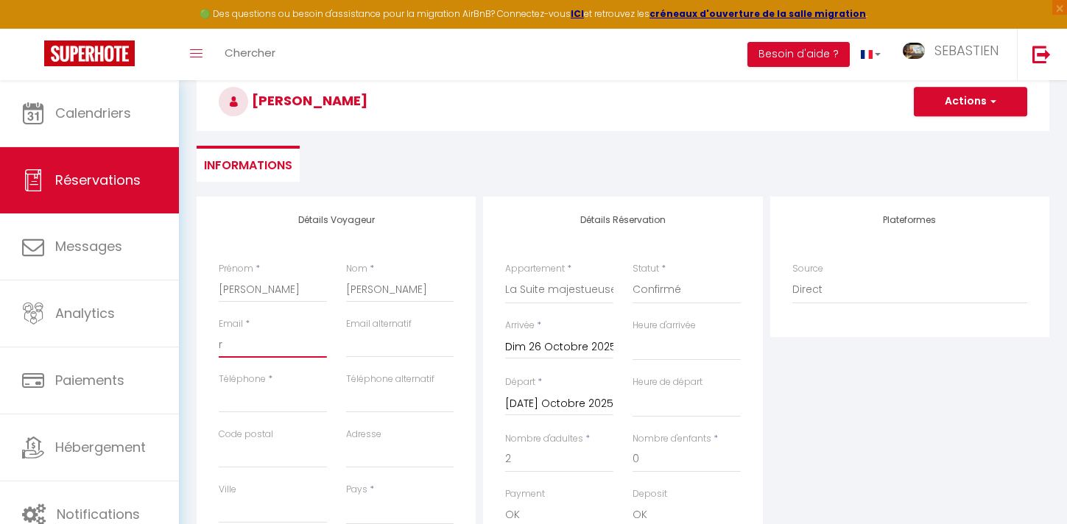
type input "re"
select select
checkbox input "false"
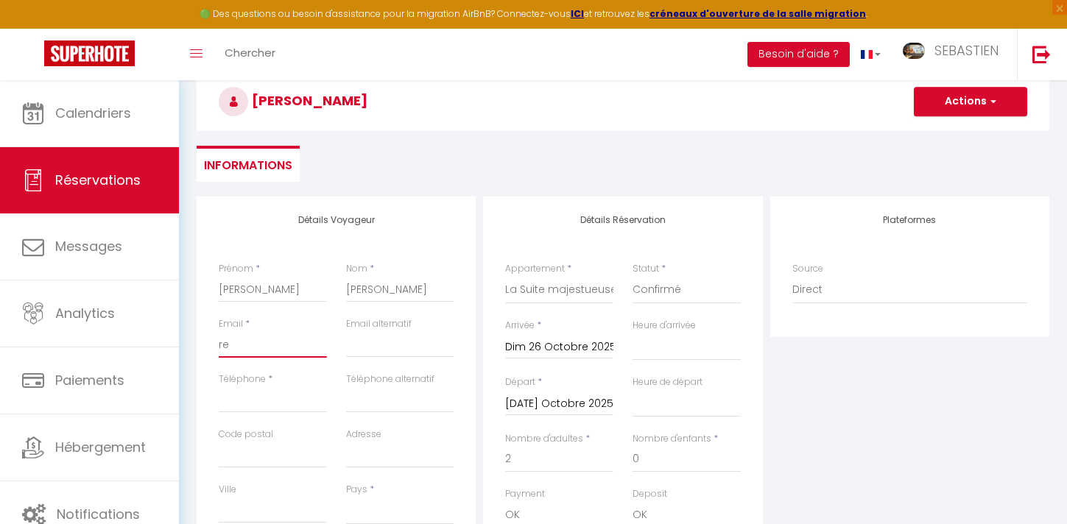
type input "ren"
select select
checkbox input "false"
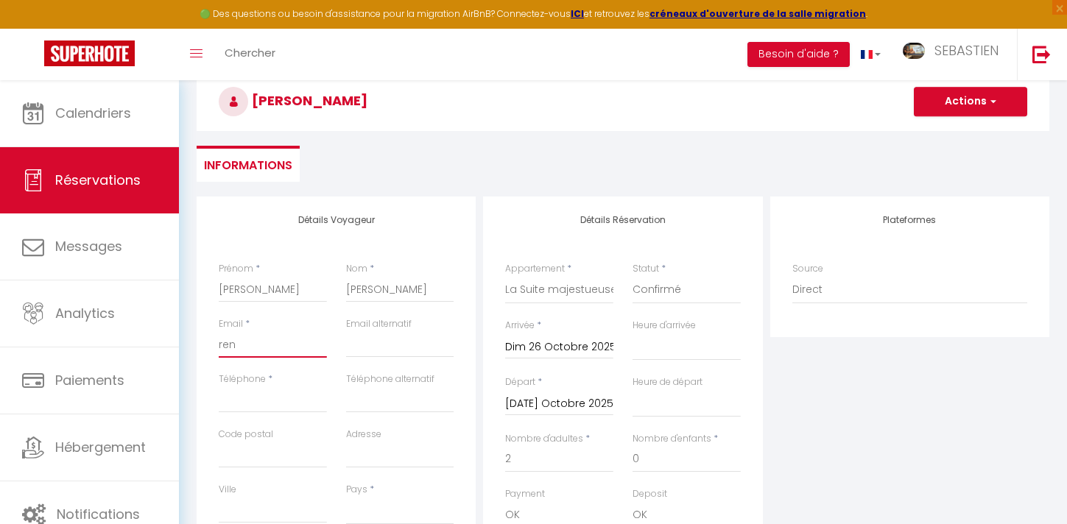
type input "reno"
select select
checkbox input "false"
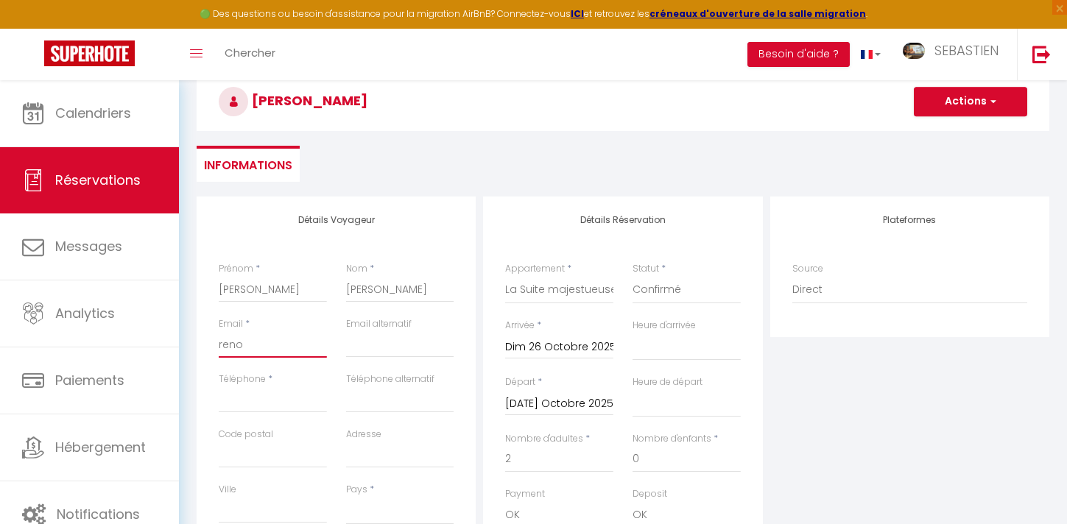
type input "reno@"
select select
checkbox input "false"
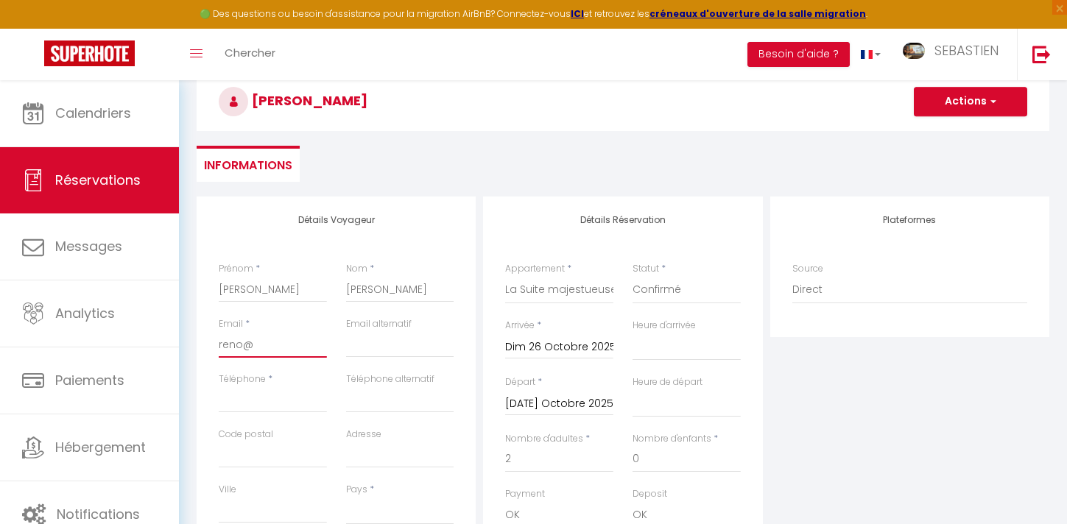
type input "reno@s"
select select
click at [266, 401] on input "Téléphone" at bounding box center [273, 400] width 108 height 27
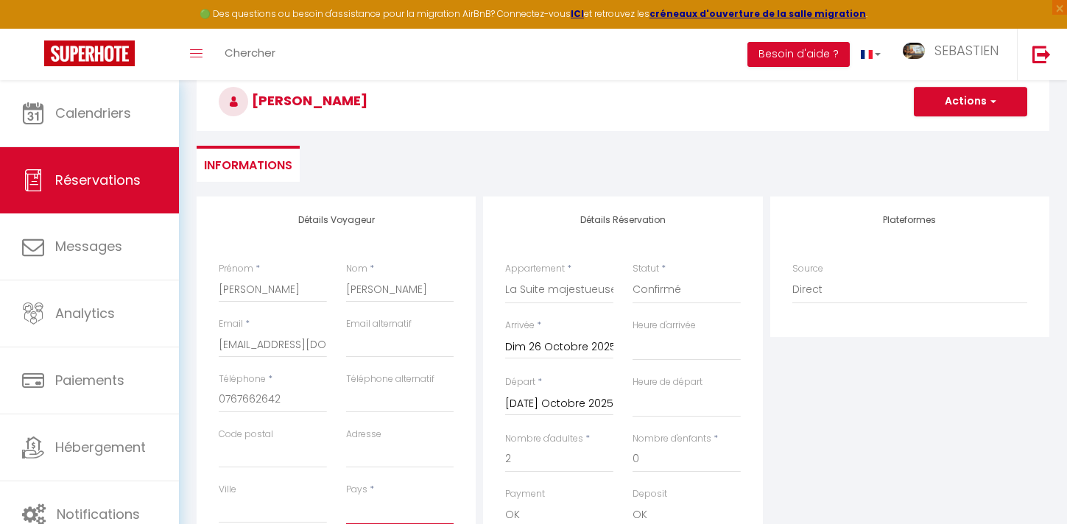
click at [376, 502] on select "[GEOGRAPHIC_DATA] [GEOGRAPHIC_DATA] [GEOGRAPHIC_DATA] [GEOGRAPHIC_DATA] [GEOGRA…" at bounding box center [400, 511] width 108 height 28
click at [346, 497] on select "[GEOGRAPHIC_DATA] [GEOGRAPHIC_DATA] [GEOGRAPHIC_DATA] [GEOGRAPHIC_DATA] [GEOGRA…" at bounding box center [400, 511] width 108 height 28
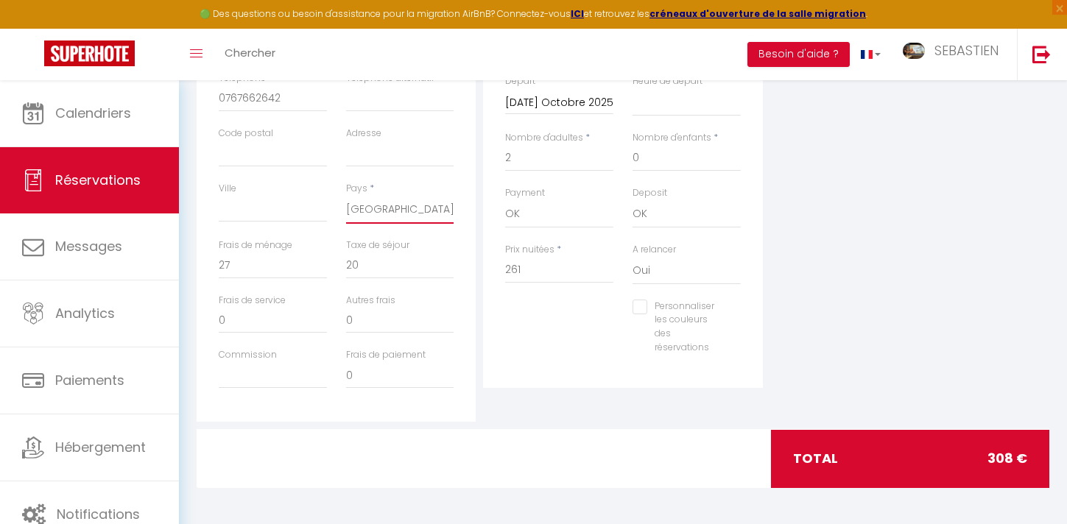
scroll to position [378, 0]
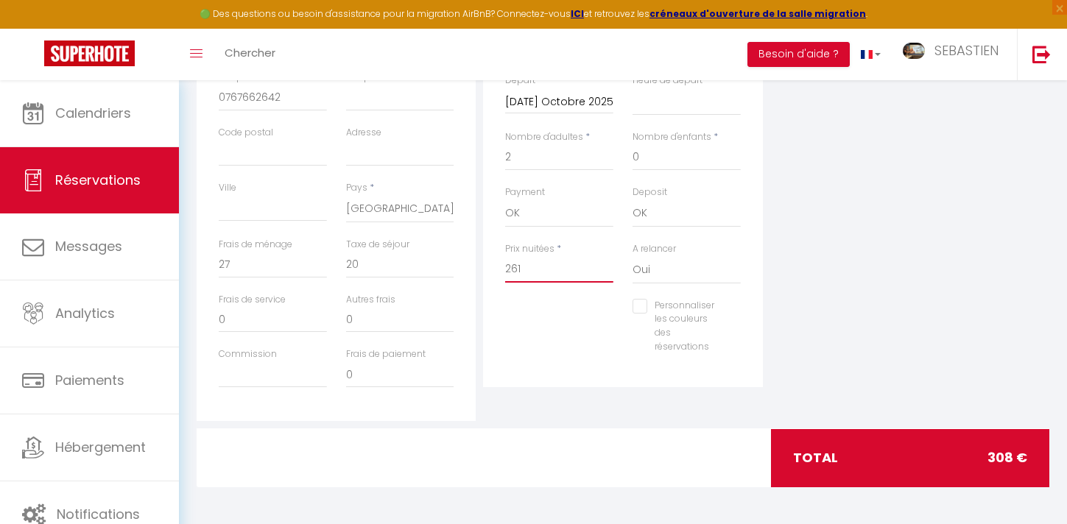
click at [537, 276] on input "261" at bounding box center [559, 269] width 108 height 27
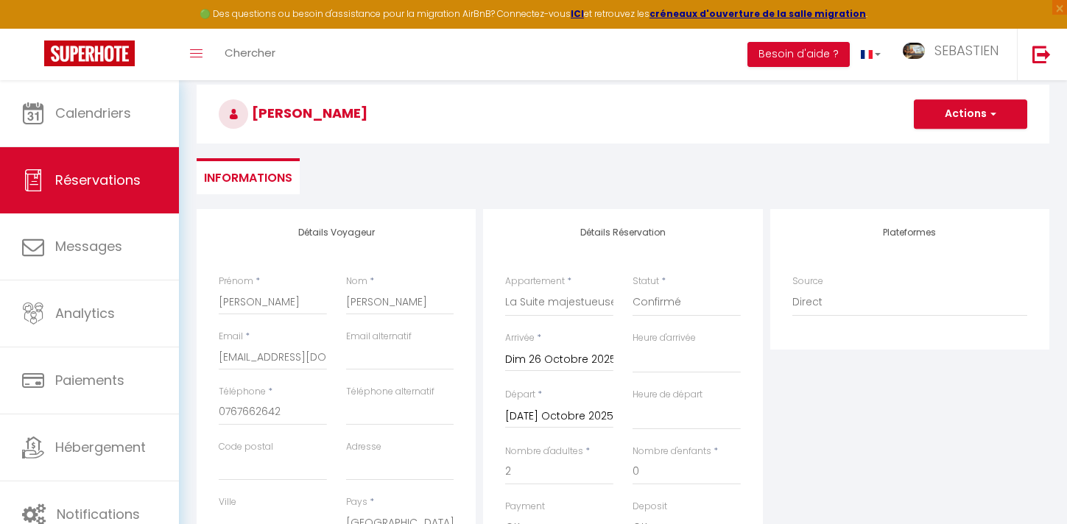
scroll to position [0, 0]
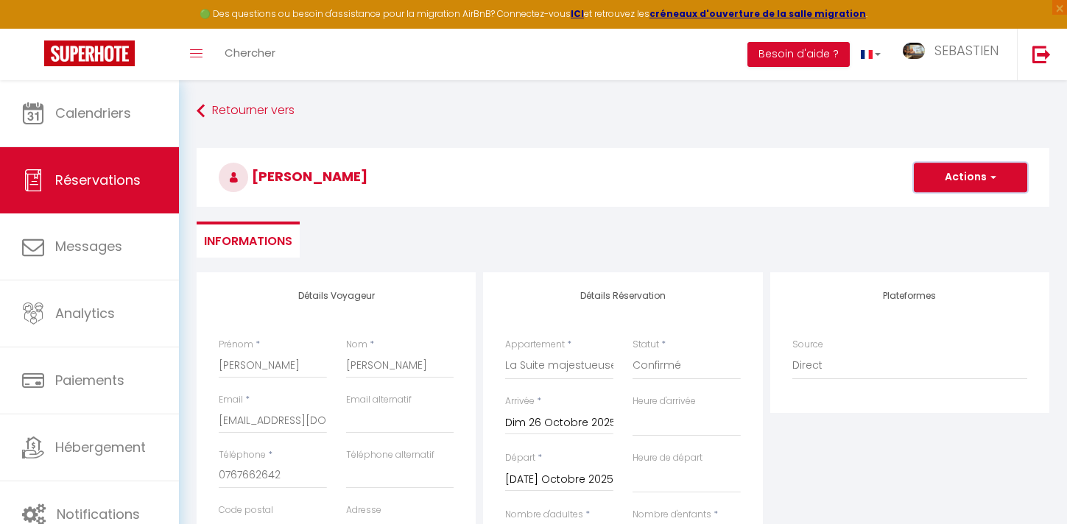
click at [997, 183] on button "Actions" at bounding box center [970, 177] width 113 height 29
click at [941, 212] on link "Enregistrer" at bounding box center [956, 209] width 116 height 19
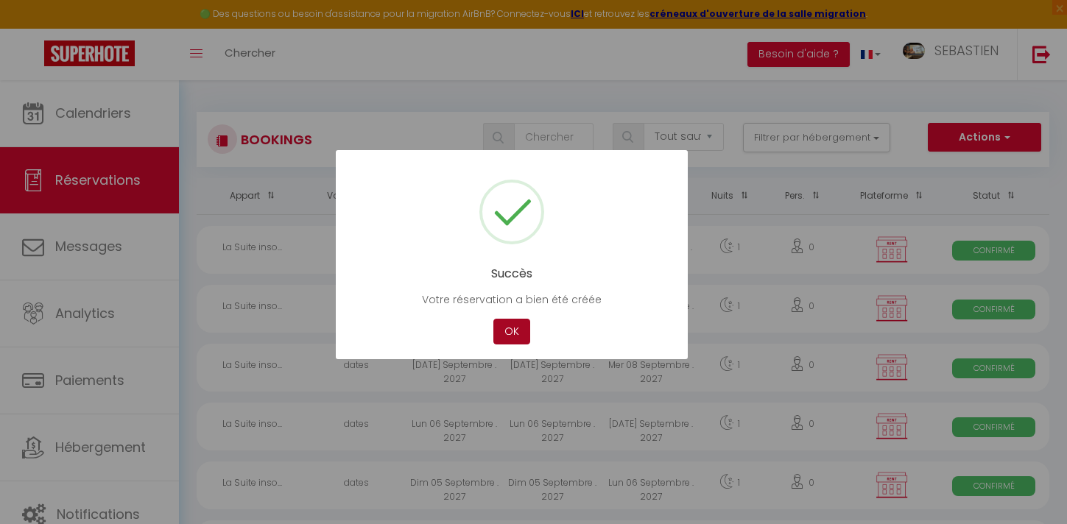
click at [507, 339] on button "OK" at bounding box center [512, 332] width 37 height 26
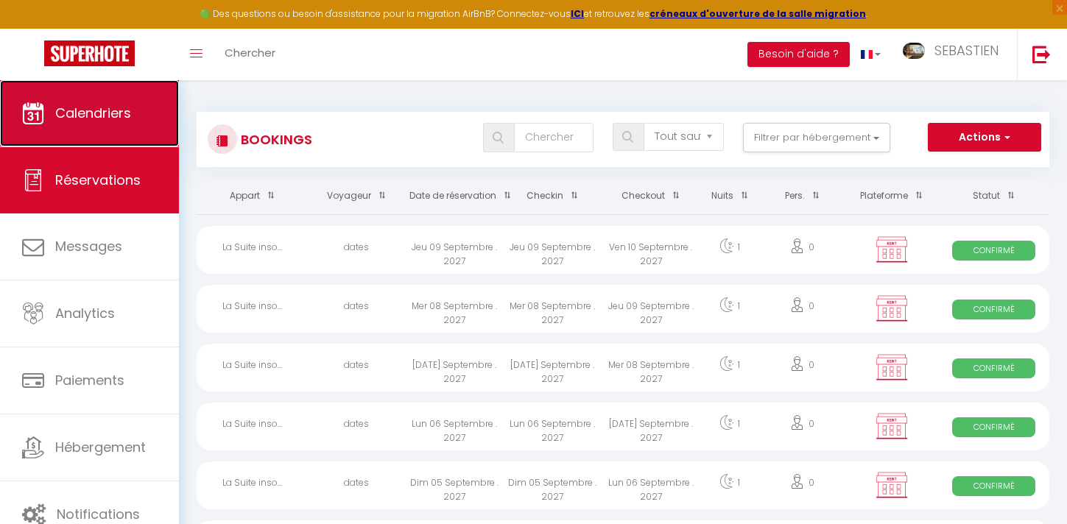
click at [121, 95] on link "Calendriers" at bounding box center [89, 113] width 179 height 66
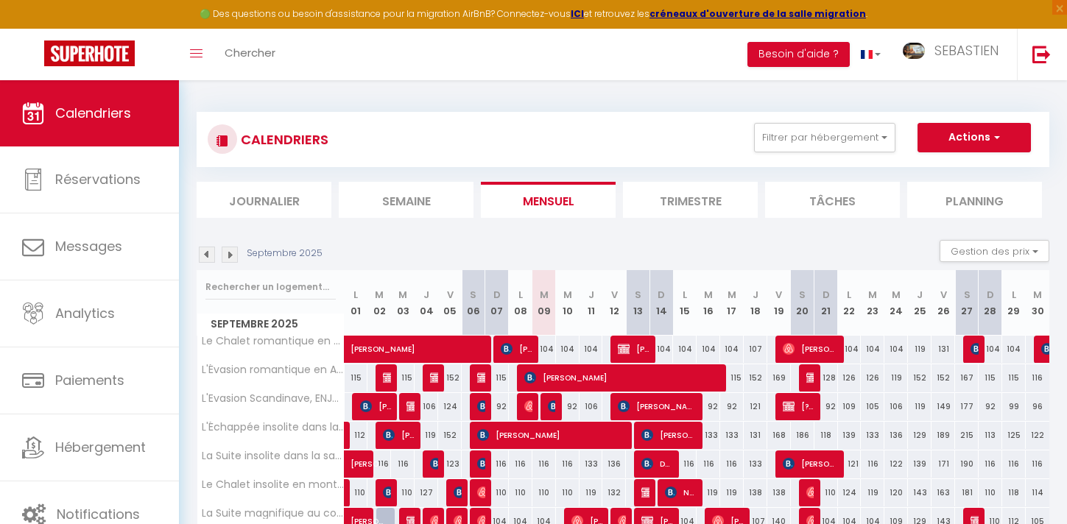
click at [235, 256] on img at bounding box center [230, 255] width 16 height 16
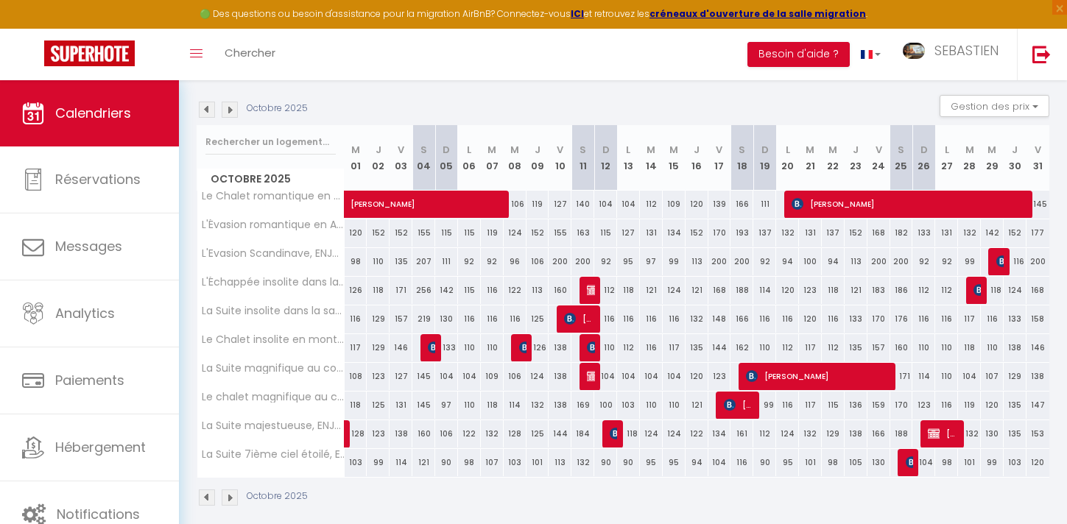
scroll to position [159, 0]
